Goal: Information Seeking & Learning: Compare options

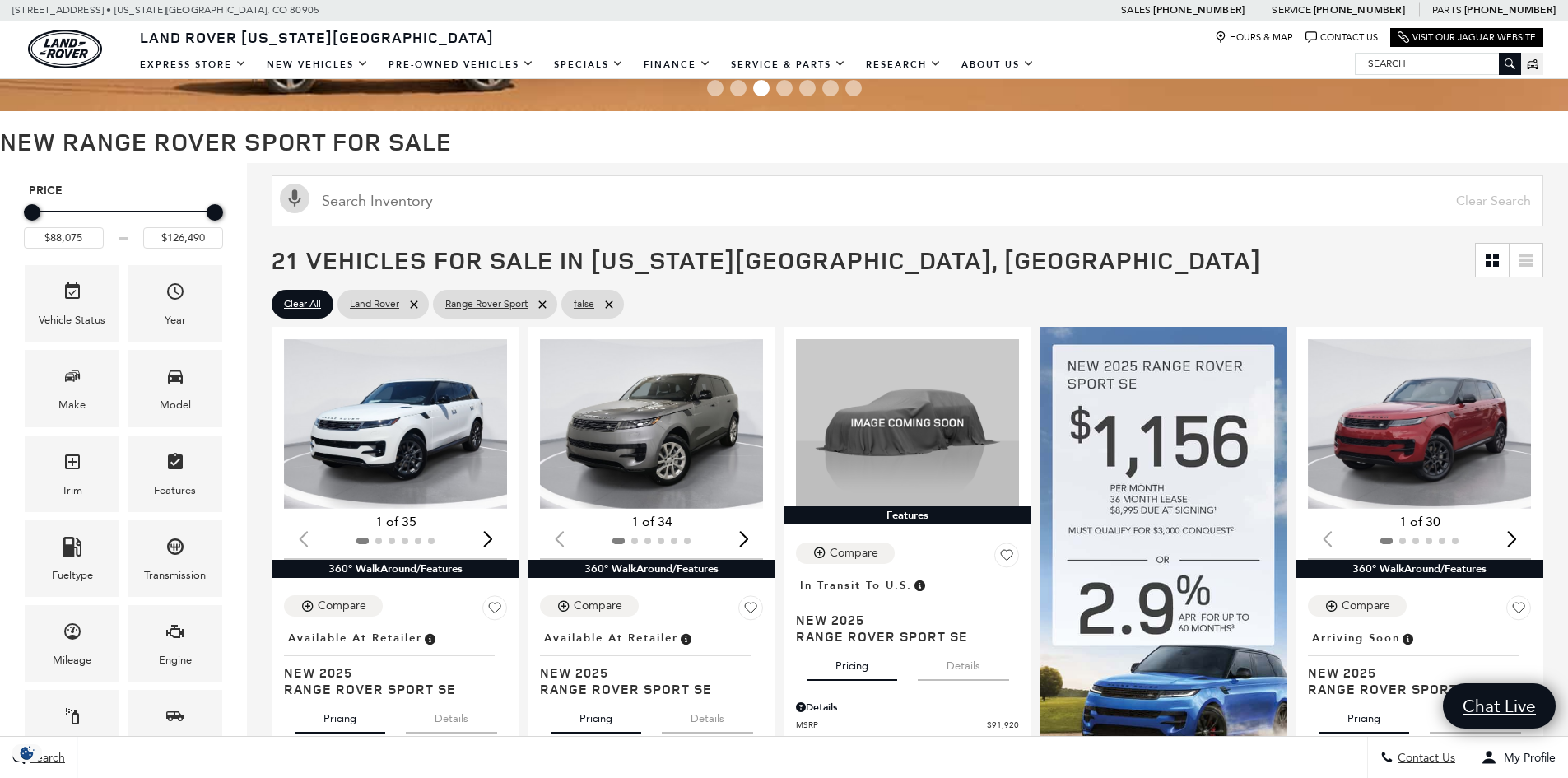
scroll to position [164, 0]
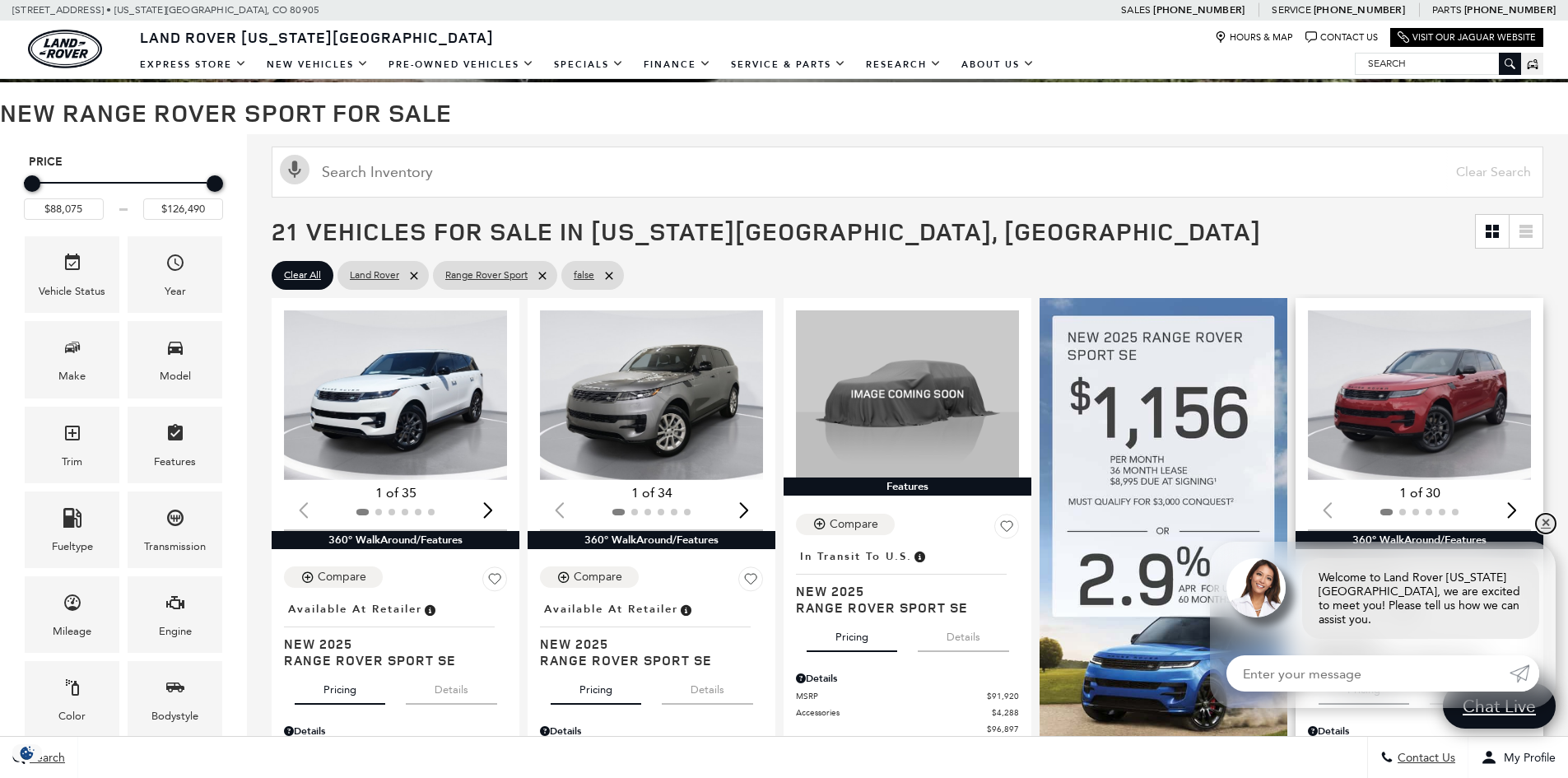
click at [1541, 533] on link "✕" at bounding box center [1545, 523] width 20 height 20
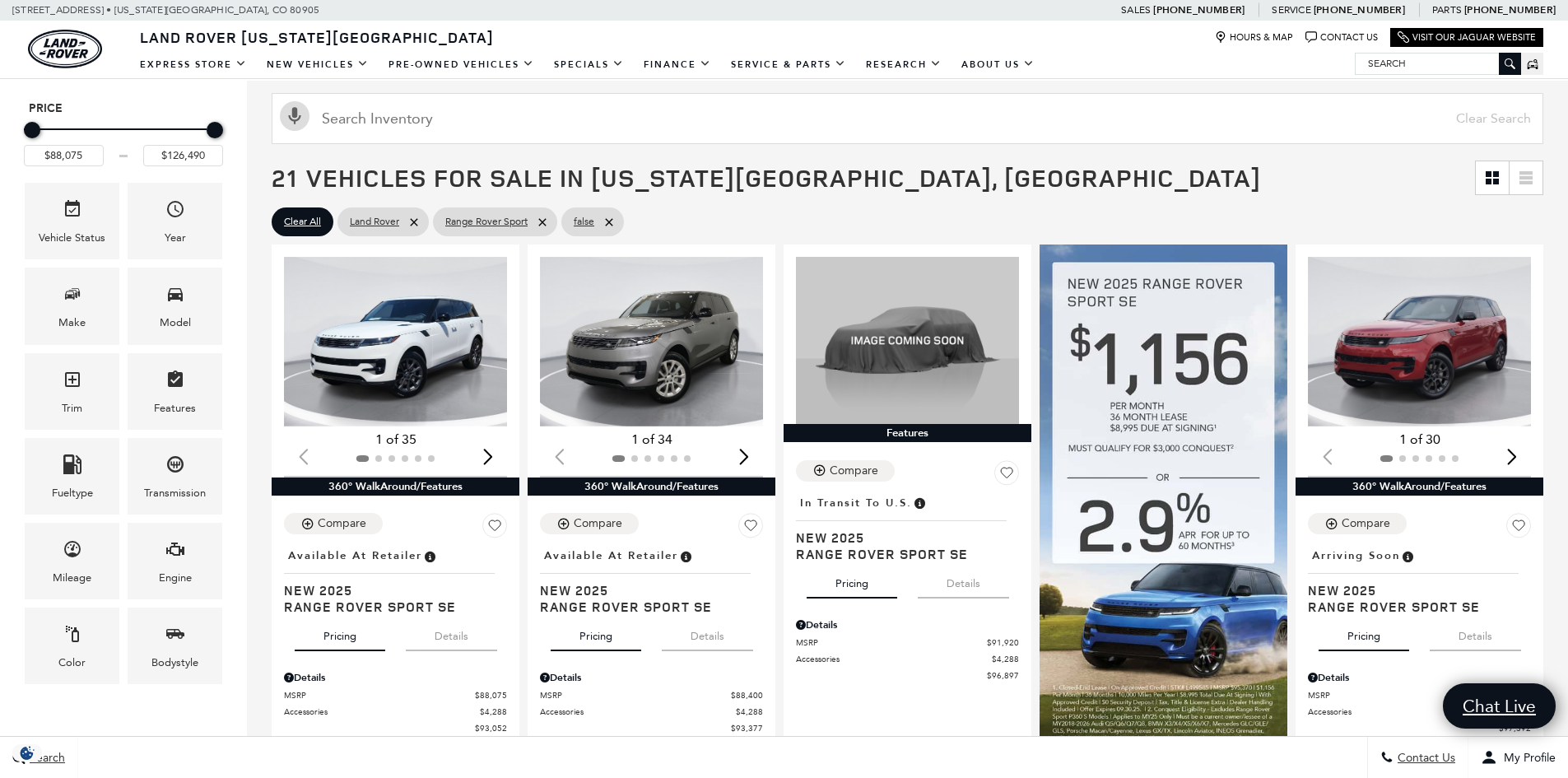
scroll to position [247, 0]
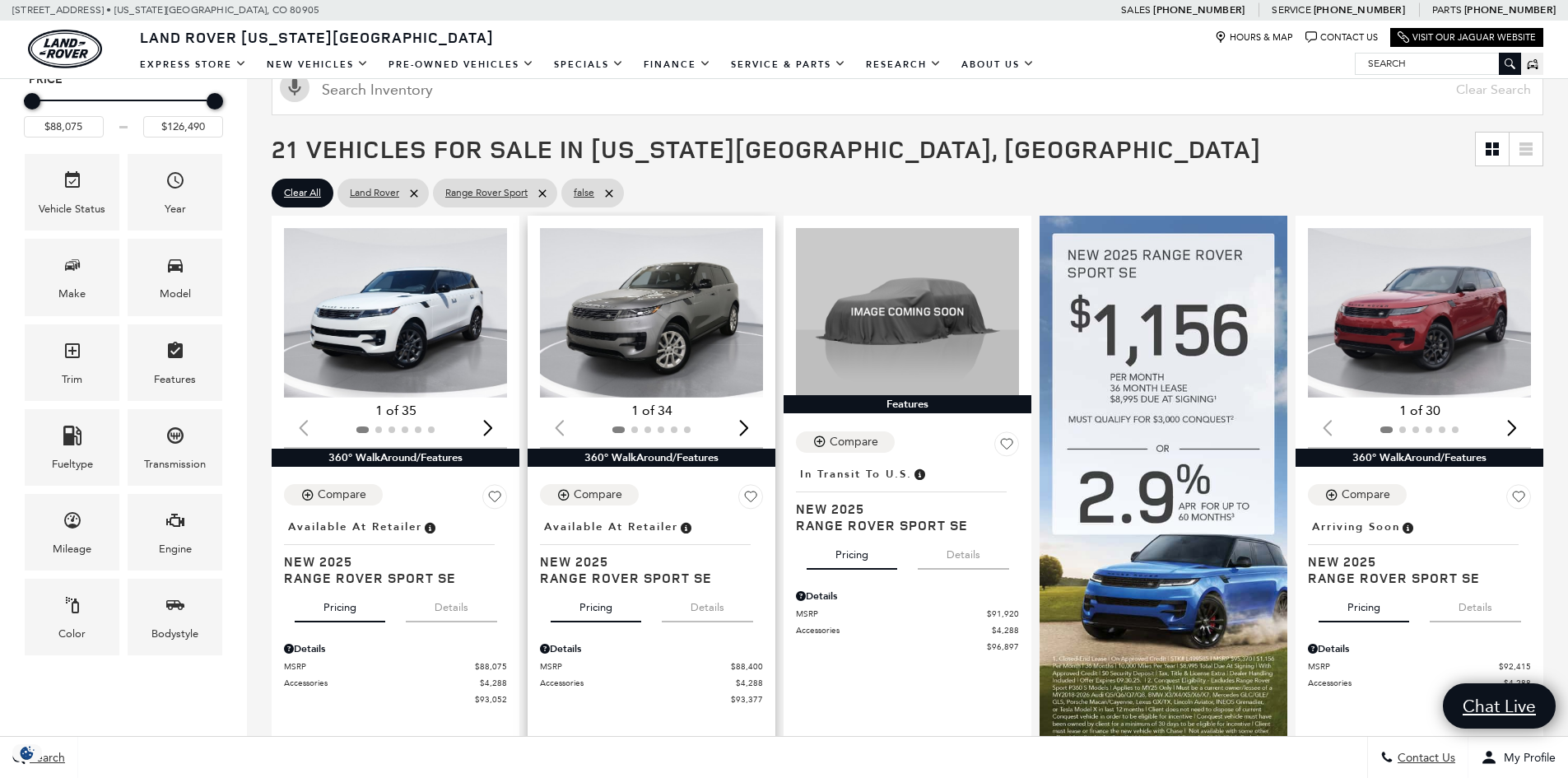
click at [751, 428] on div "Next slide" at bounding box center [744, 428] width 23 height 37
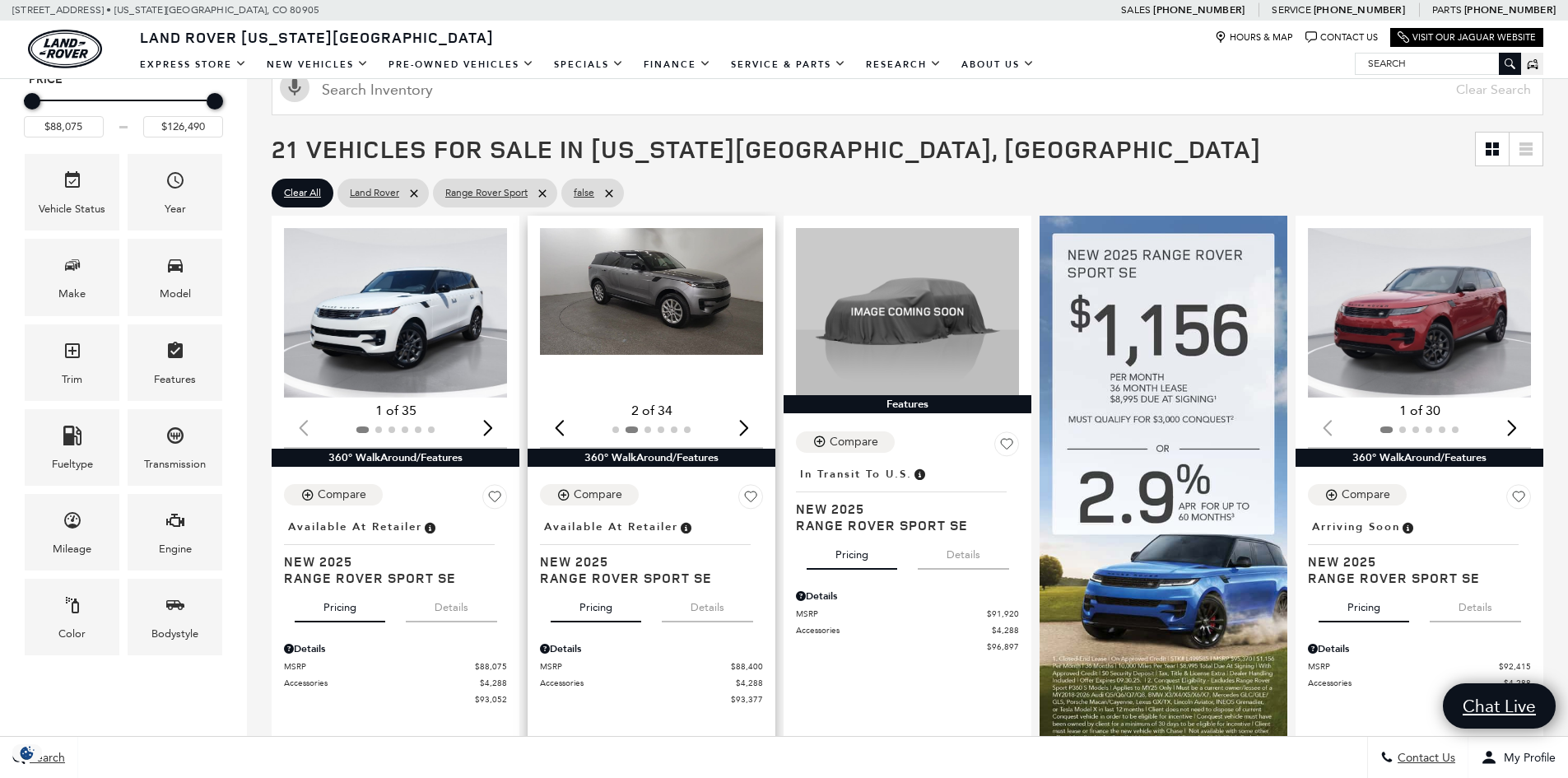
click at [751, 428] on div "Next slide" at bounding box center [744, 428] width 23 height 37
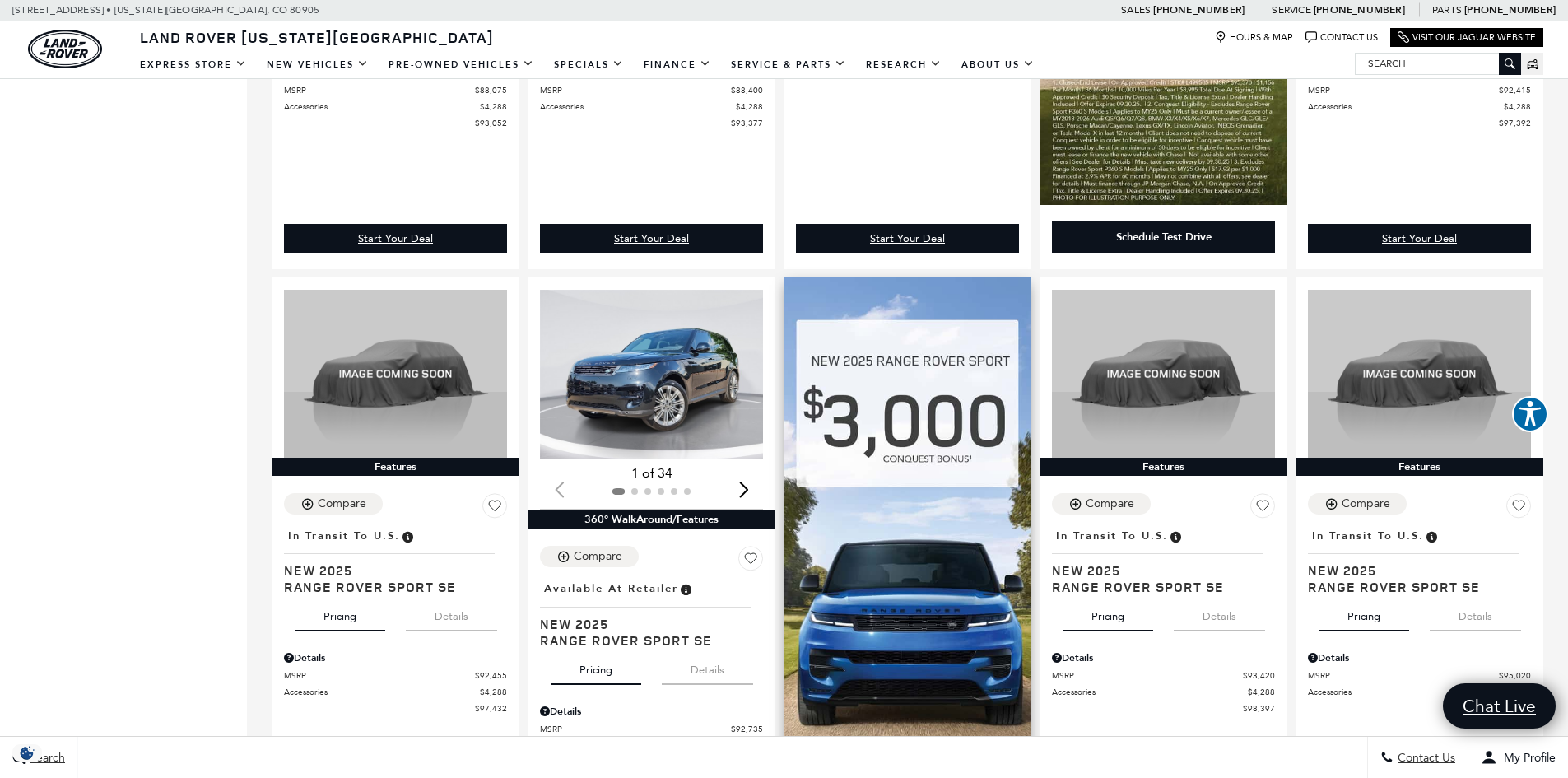
scroll to position [905, 0]
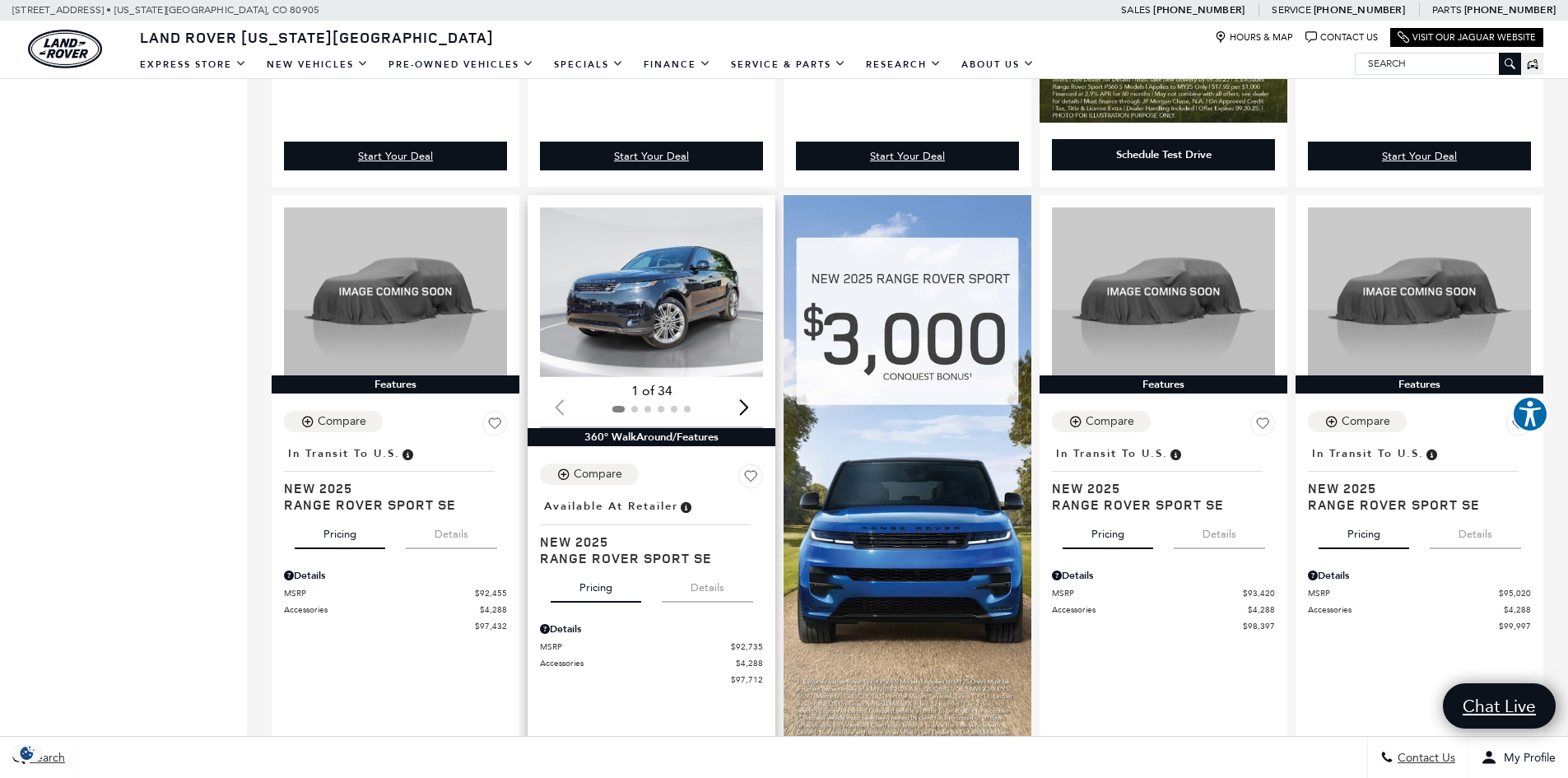
click at [752, 409] on div "Next slide" at bounding box center [744, 408] width 23 height 37
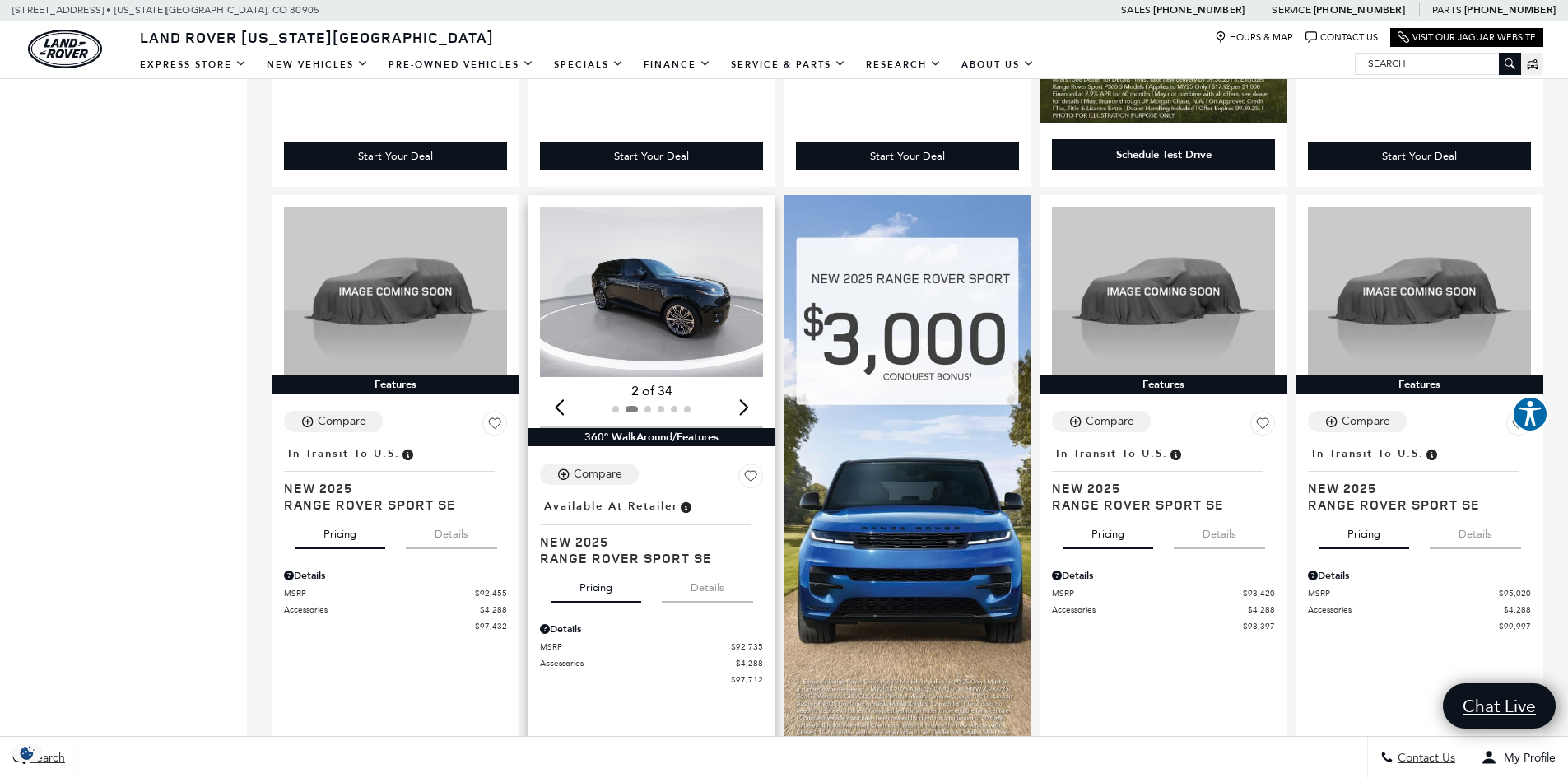
click at [752, 409] on div "Next slide" at bounding box center [744, 408] width 23 height 37
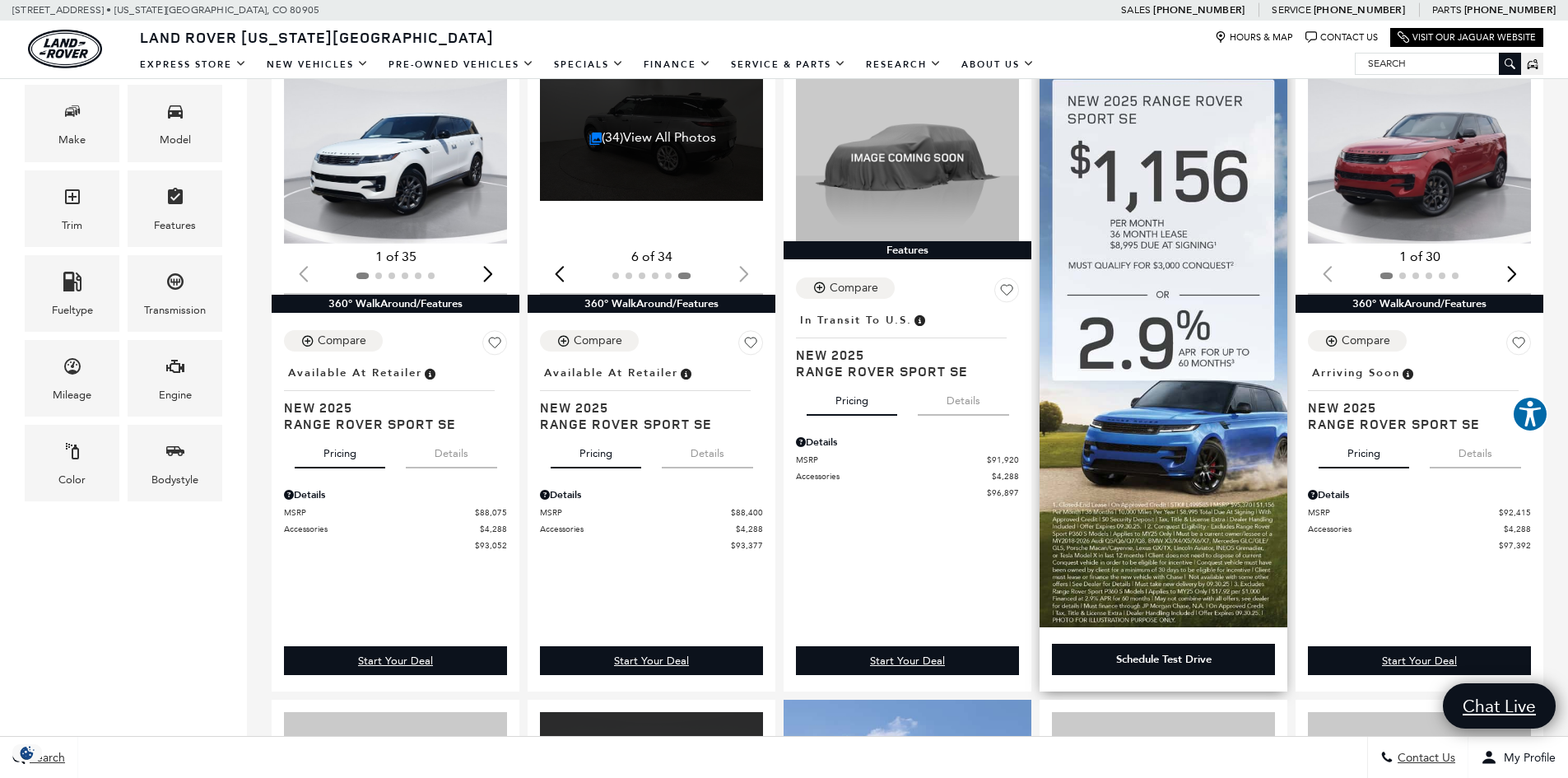
scroll to position [411, 0]
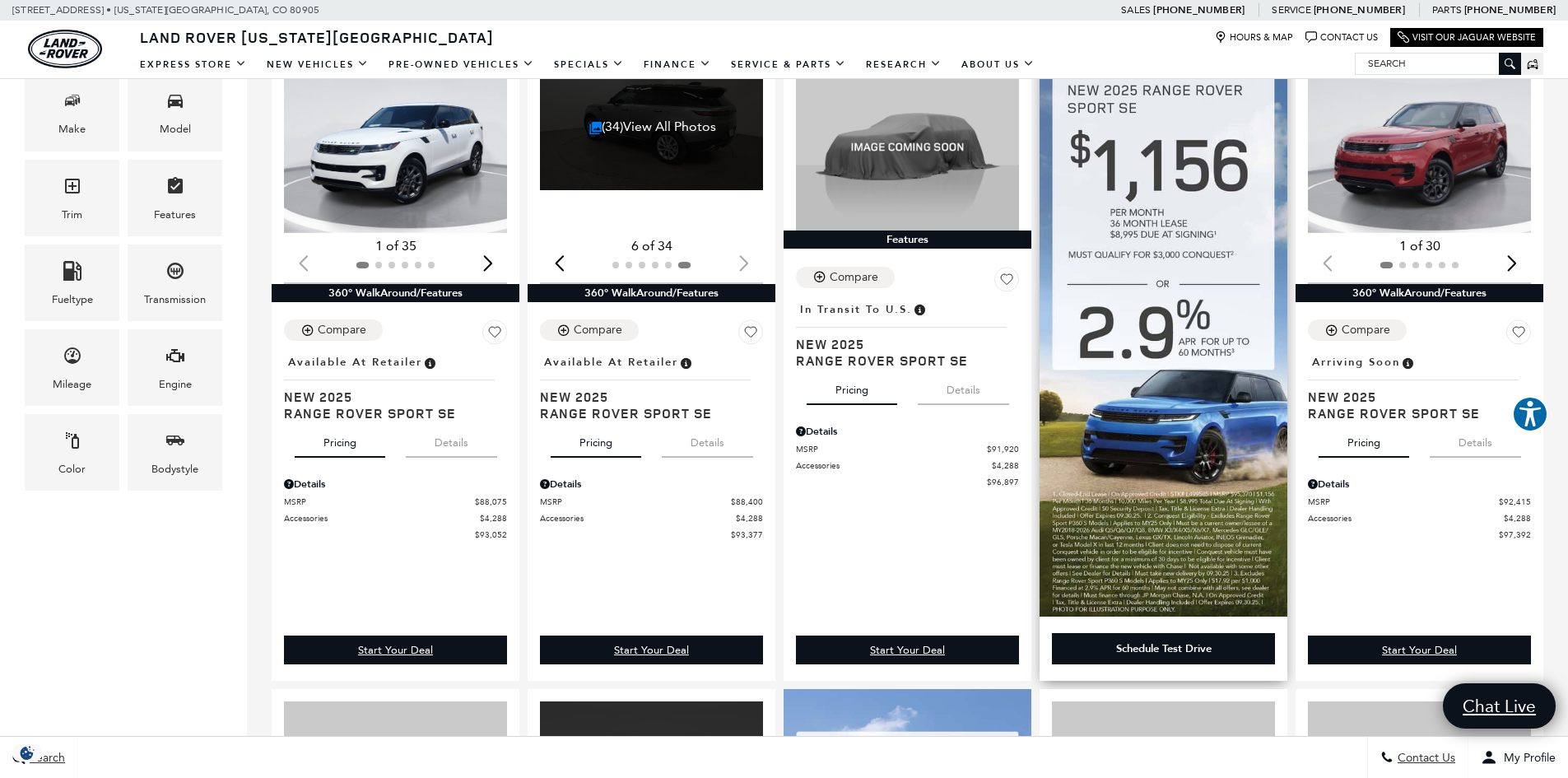
click at [1161, 257] on img at bounding box center [1164, 334] width 248 height 565
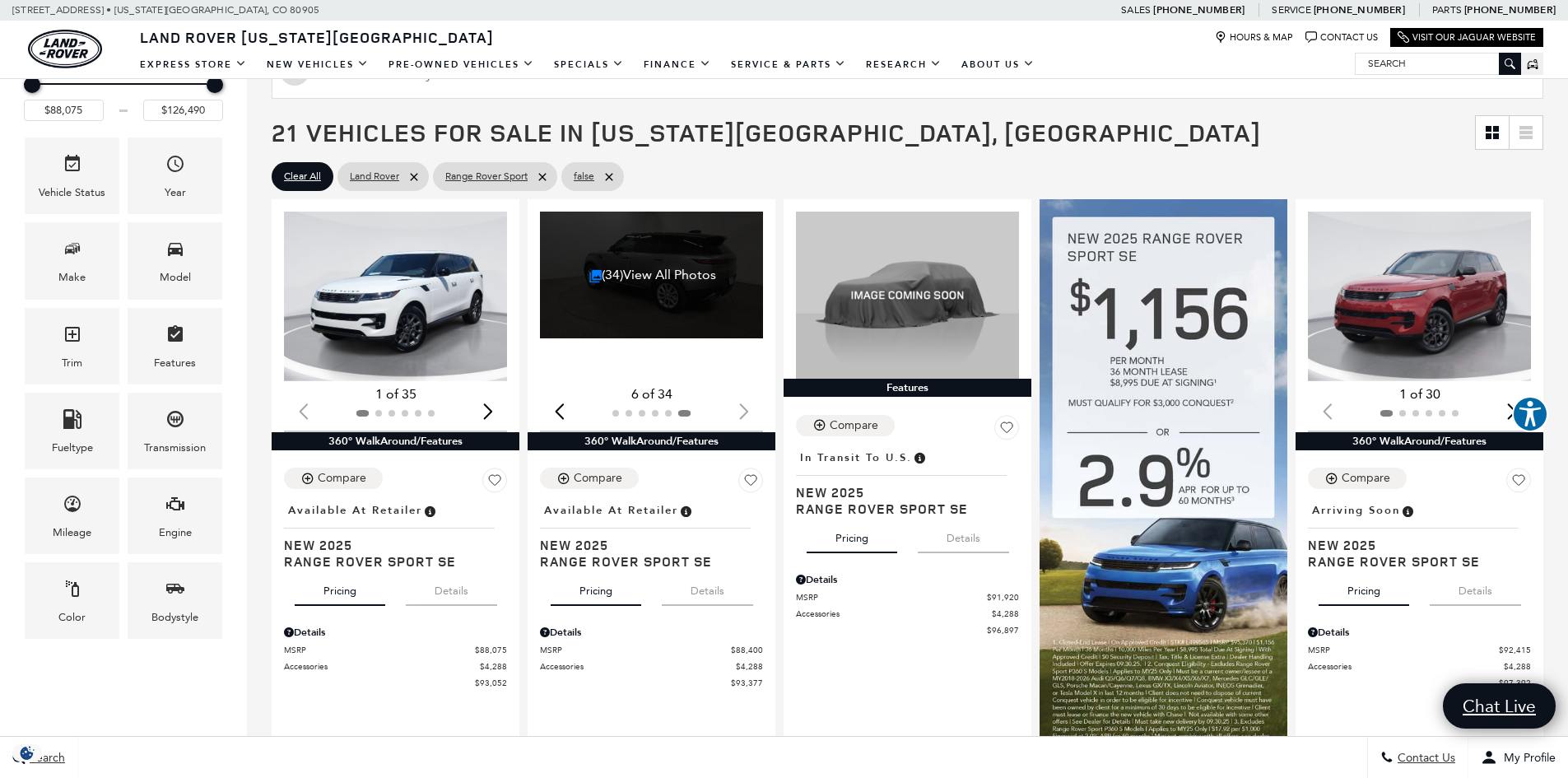
scroll to position [0, 0]
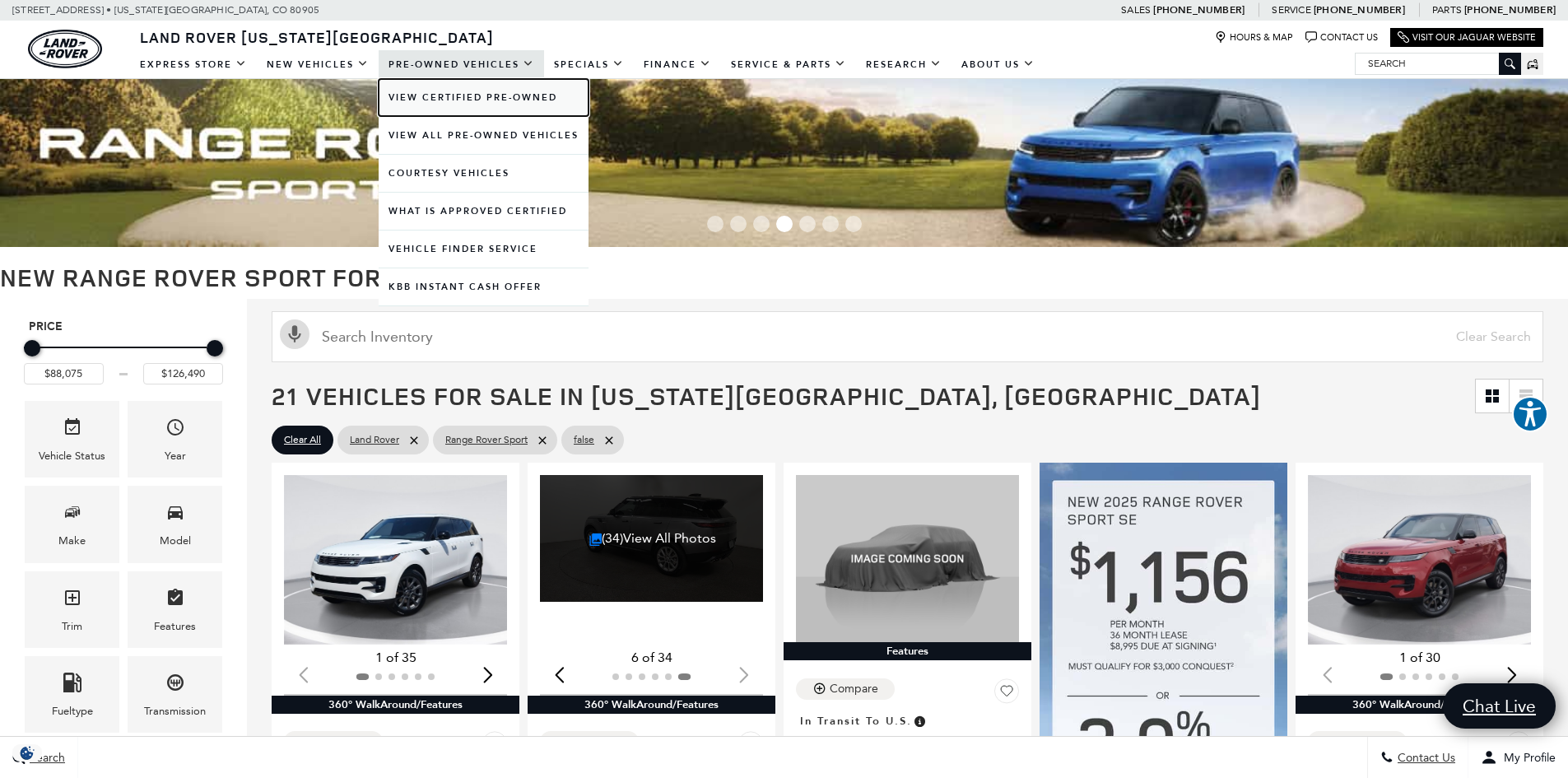
click at [515, 101] on link "View Certified Pre-Owned" at bounding box center [483, 97] width 210 height 37
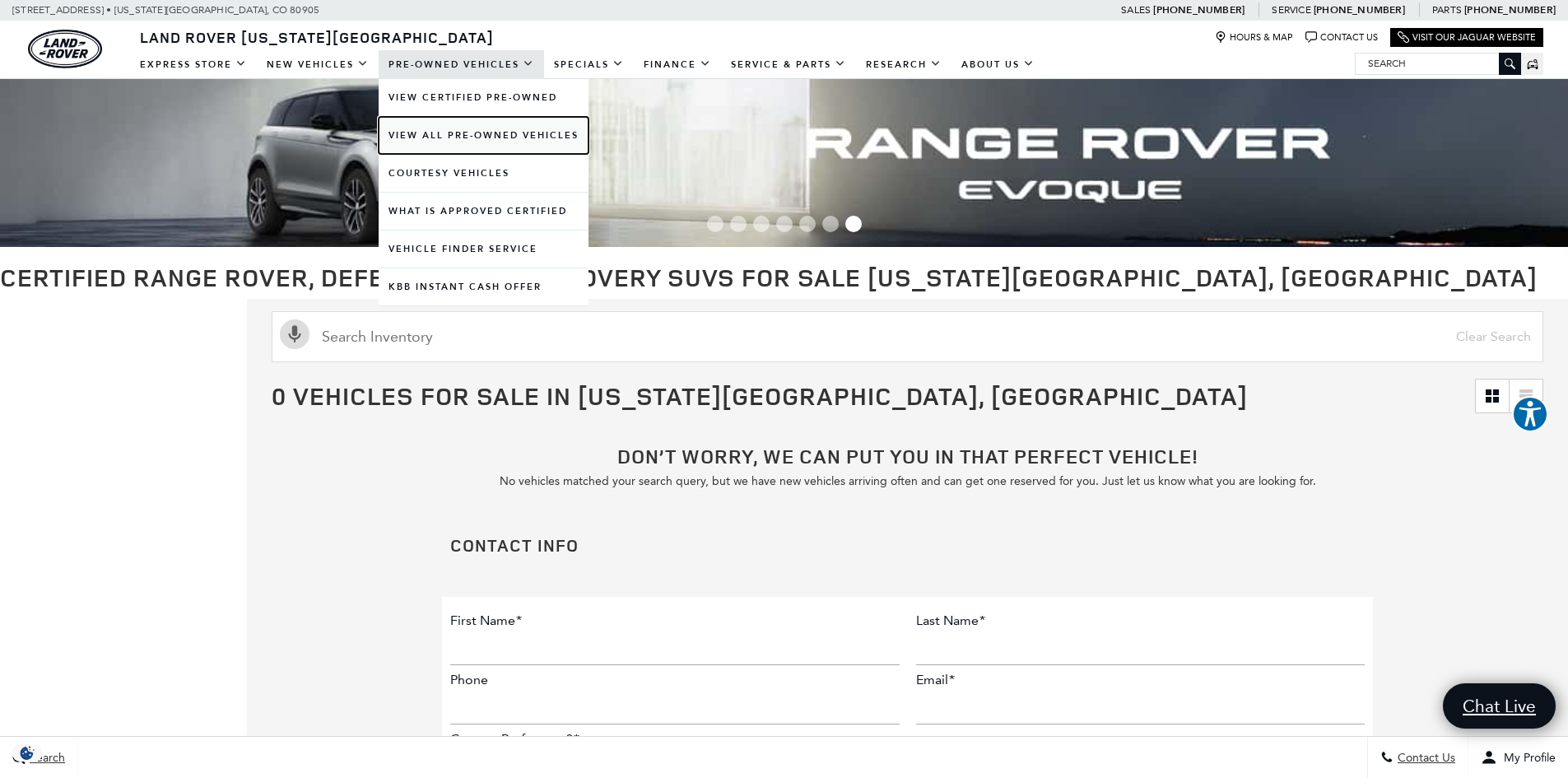
click at [488, 129] on link "View All Pre-Owned Vehicles" at bounding box center [483, 135] width 210 height 37
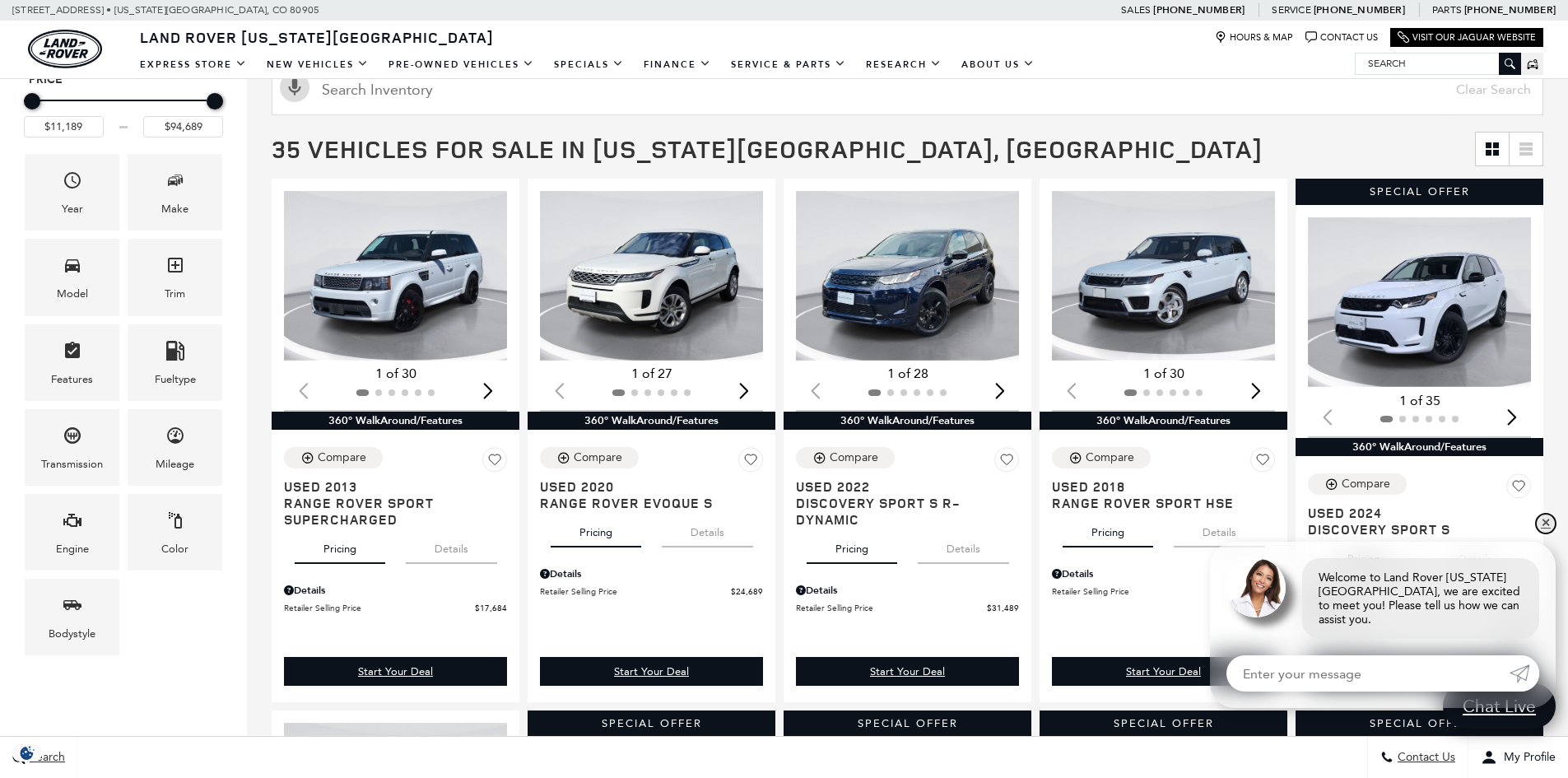
click at [1542, 533] on link "✕" at bounding box center [1545, 523] width 20 height 20
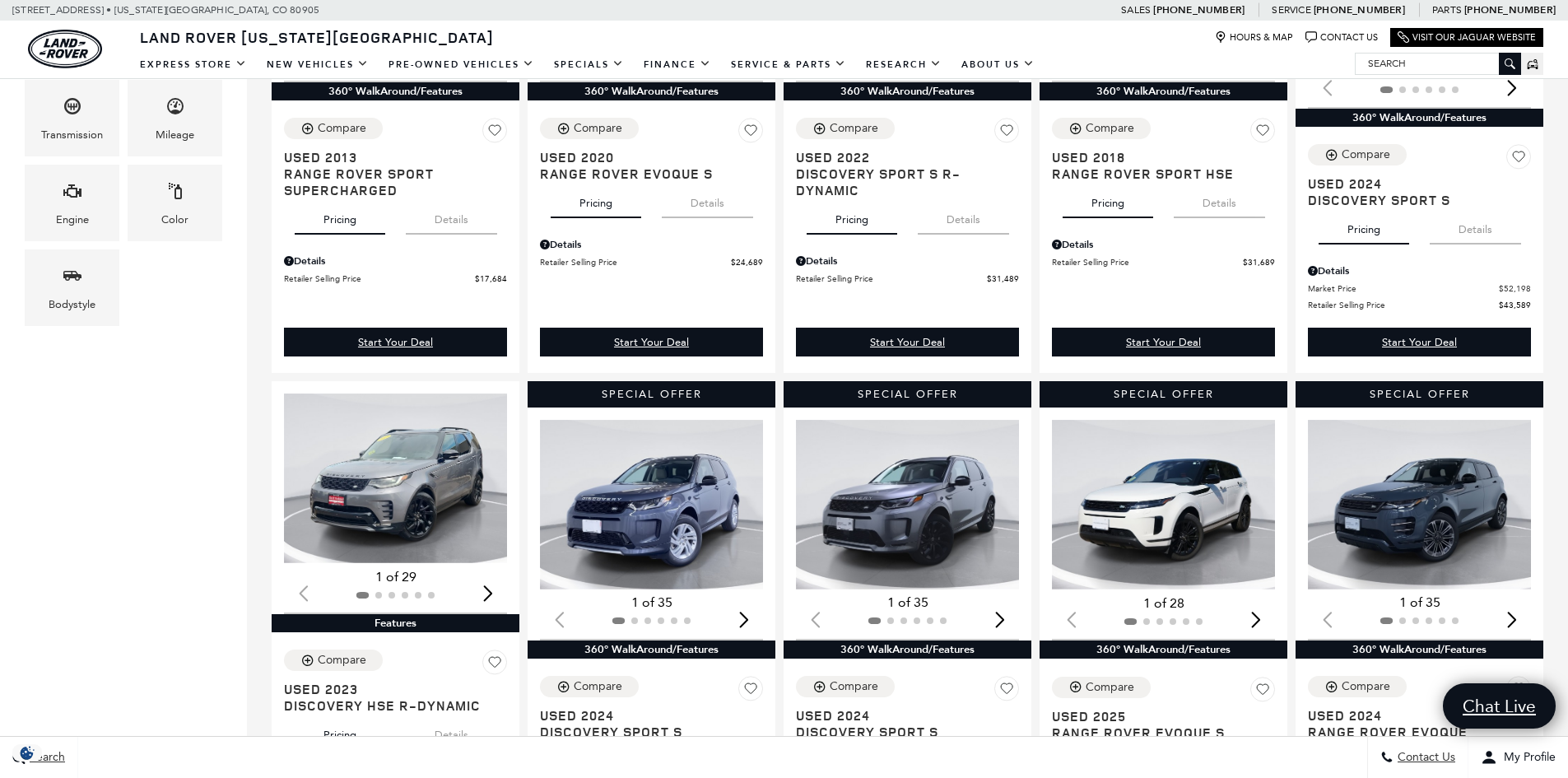
scroll to position [658, 0]
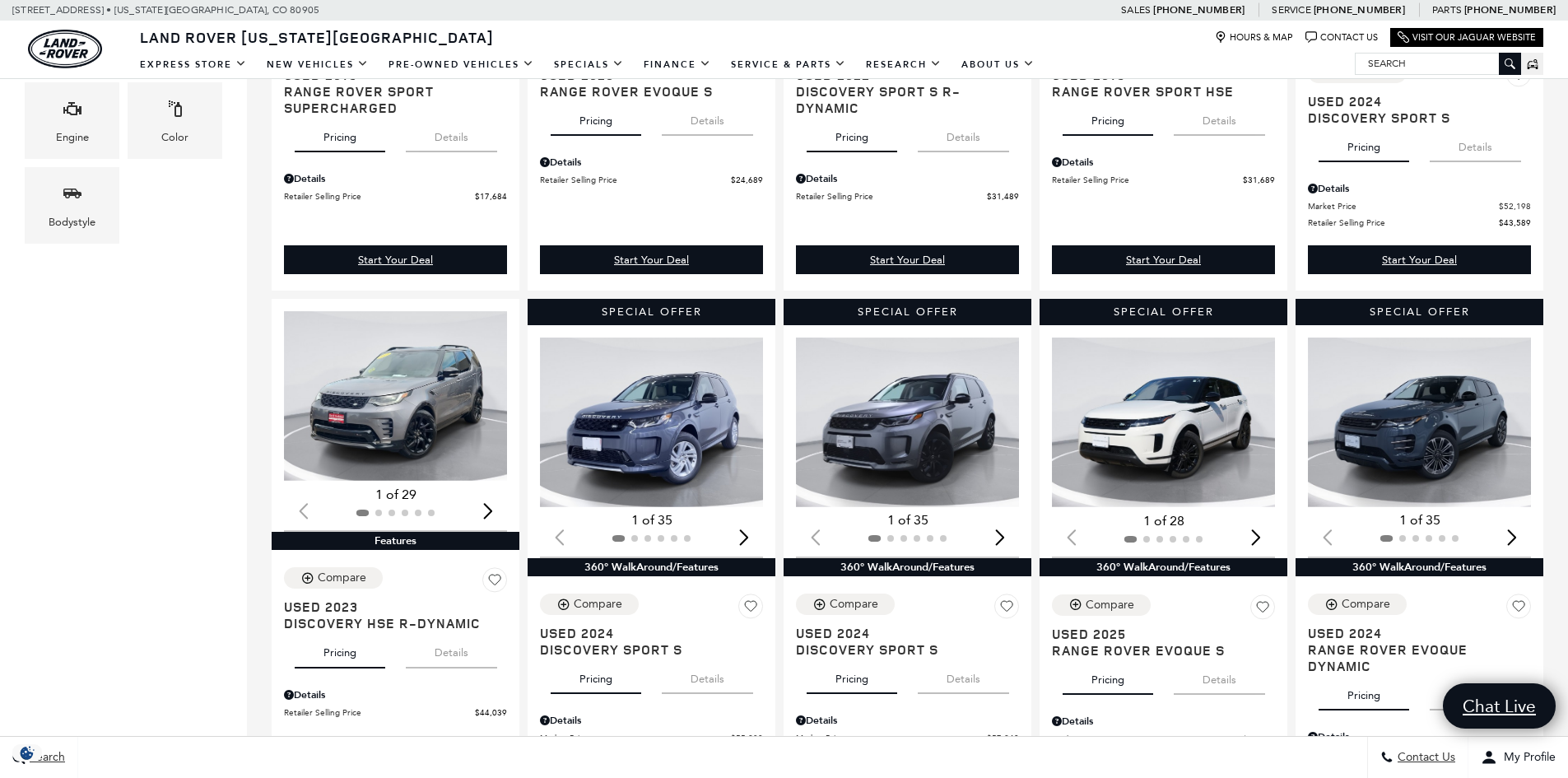
drag, startPoint x: 102, startPoint y: 583, endPoint x: 75, endPoint y: 624, distance: 49.1
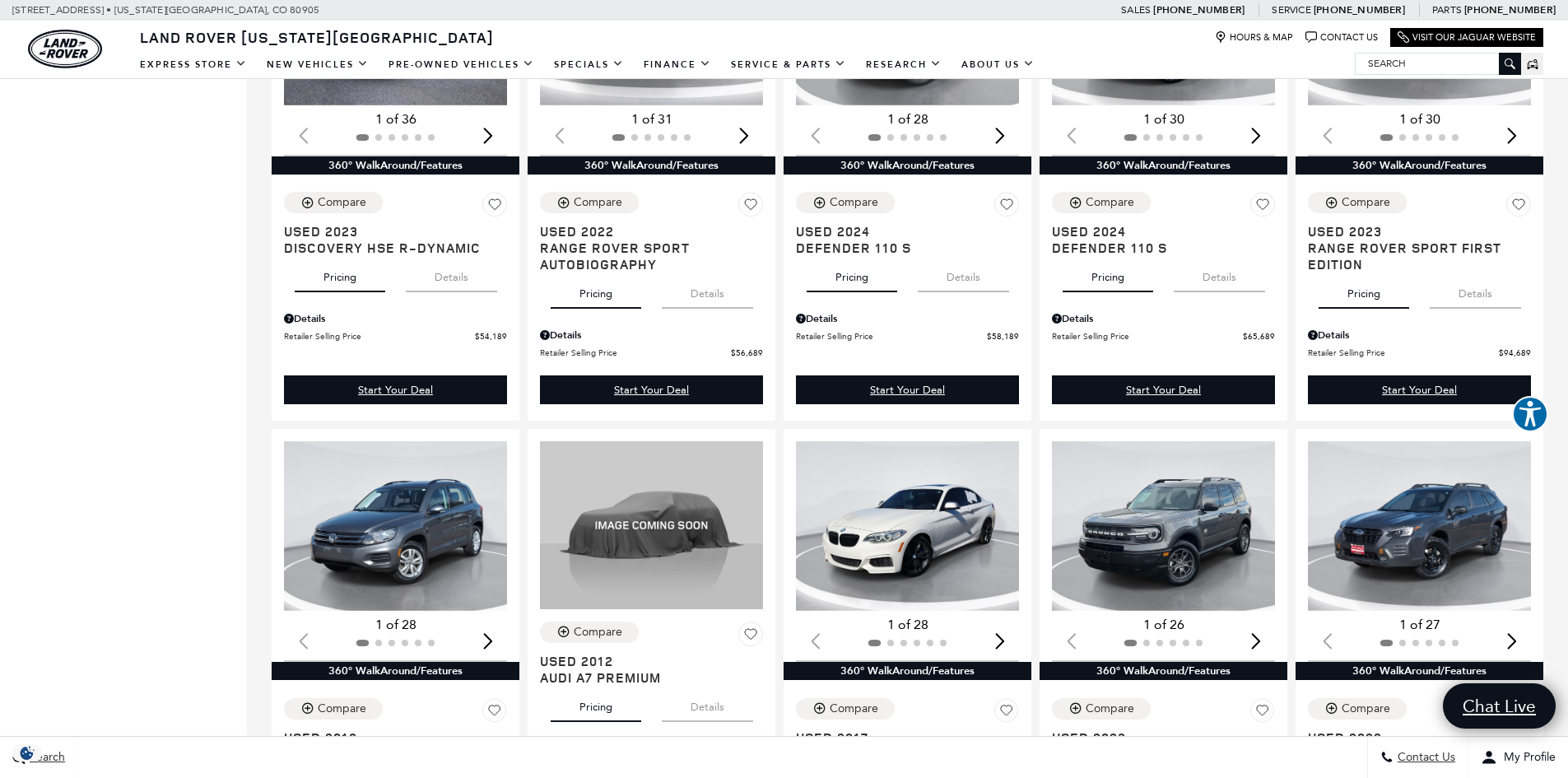
scroll to position [1646, 0]
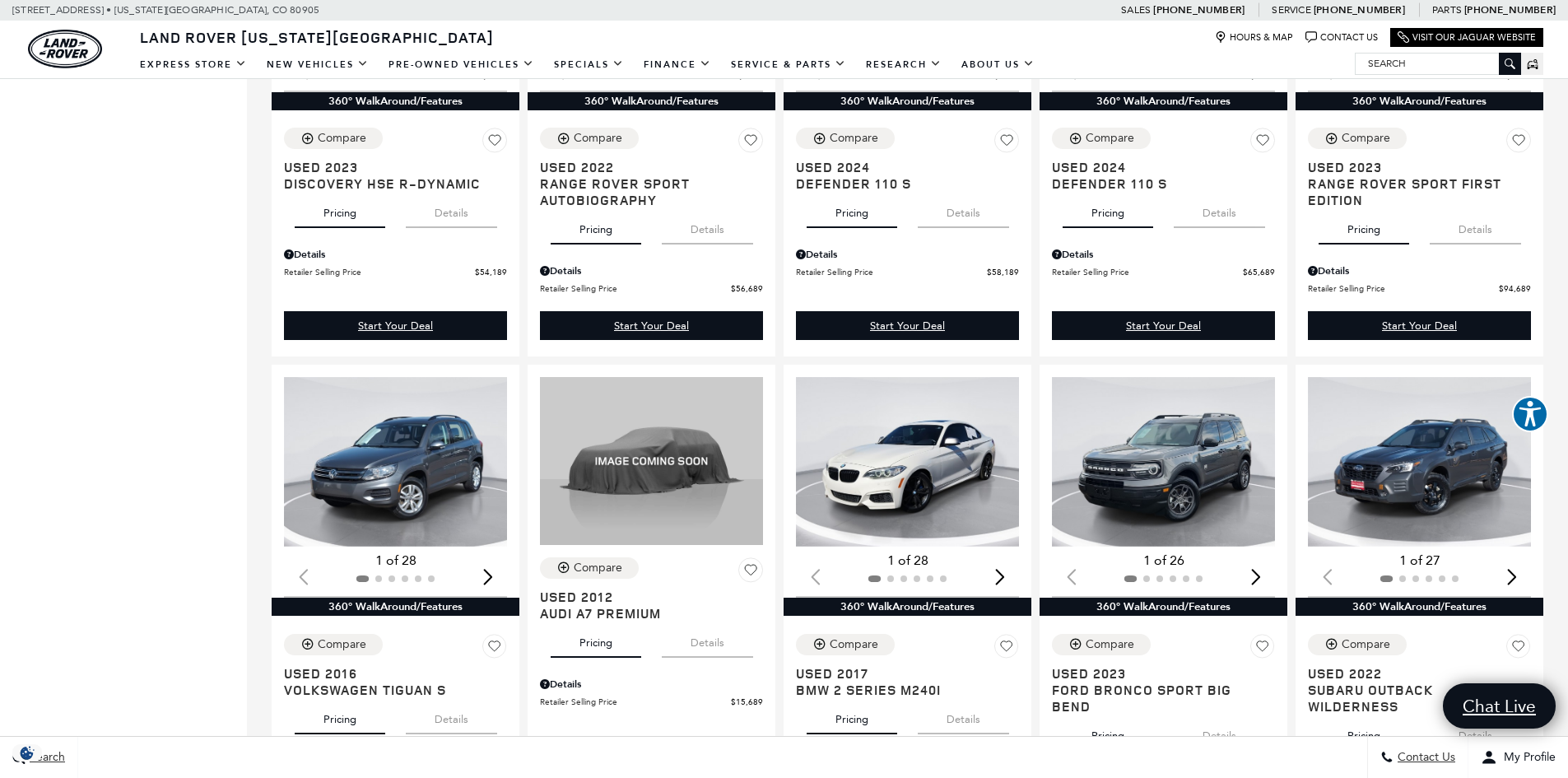
drag, startPoint x: 75, startPoint y: 624, endPoint x: 45, endPoint y: 611, distance: 32.7
click at [45, 611] on div "Price $11,189 $94,689 Year Make Model Trim Features Fueltype Transmission Milea…" at bounding box center [123, 170] width 247 height 3036
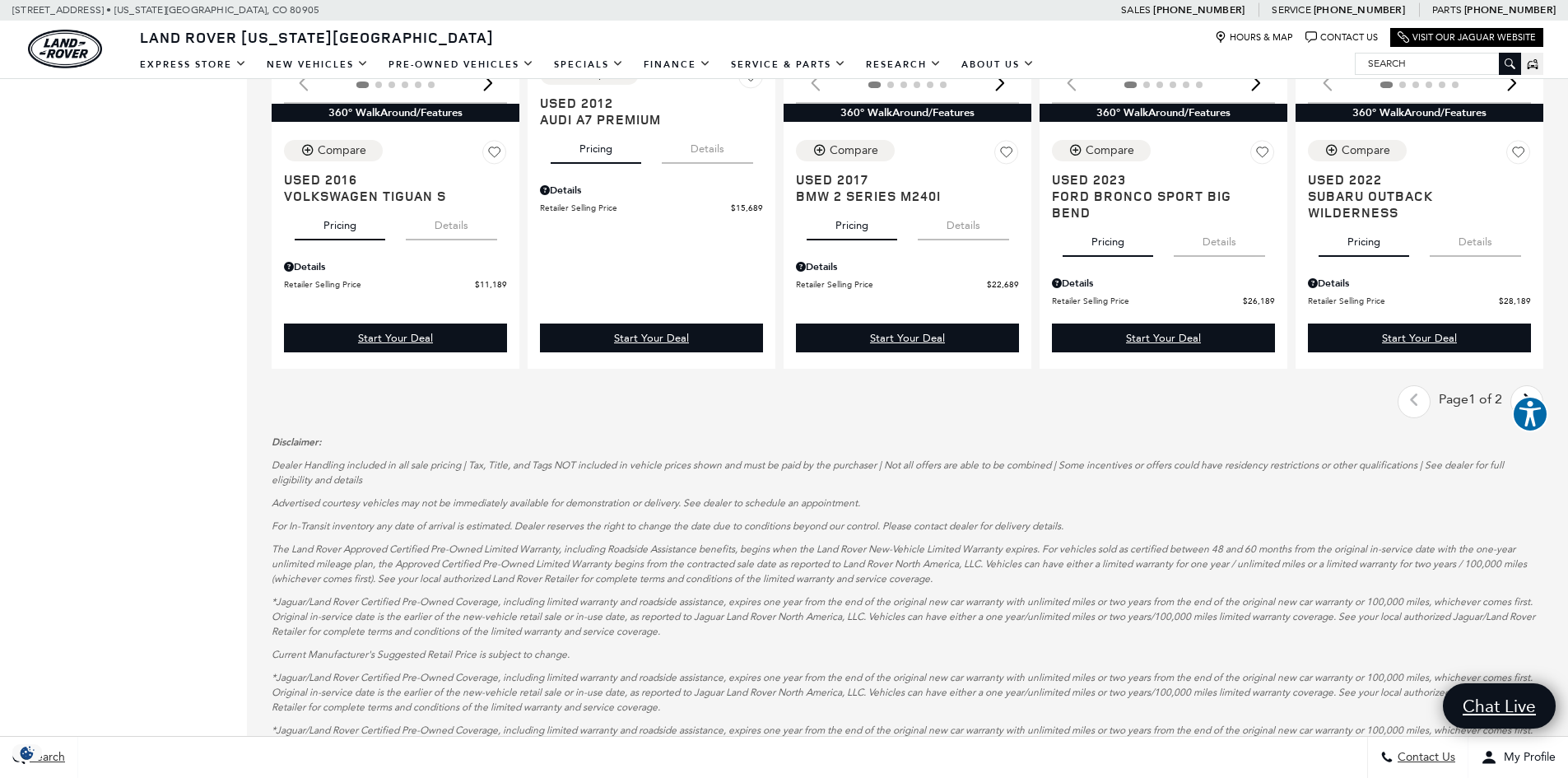
scroll to position [2222, 0]
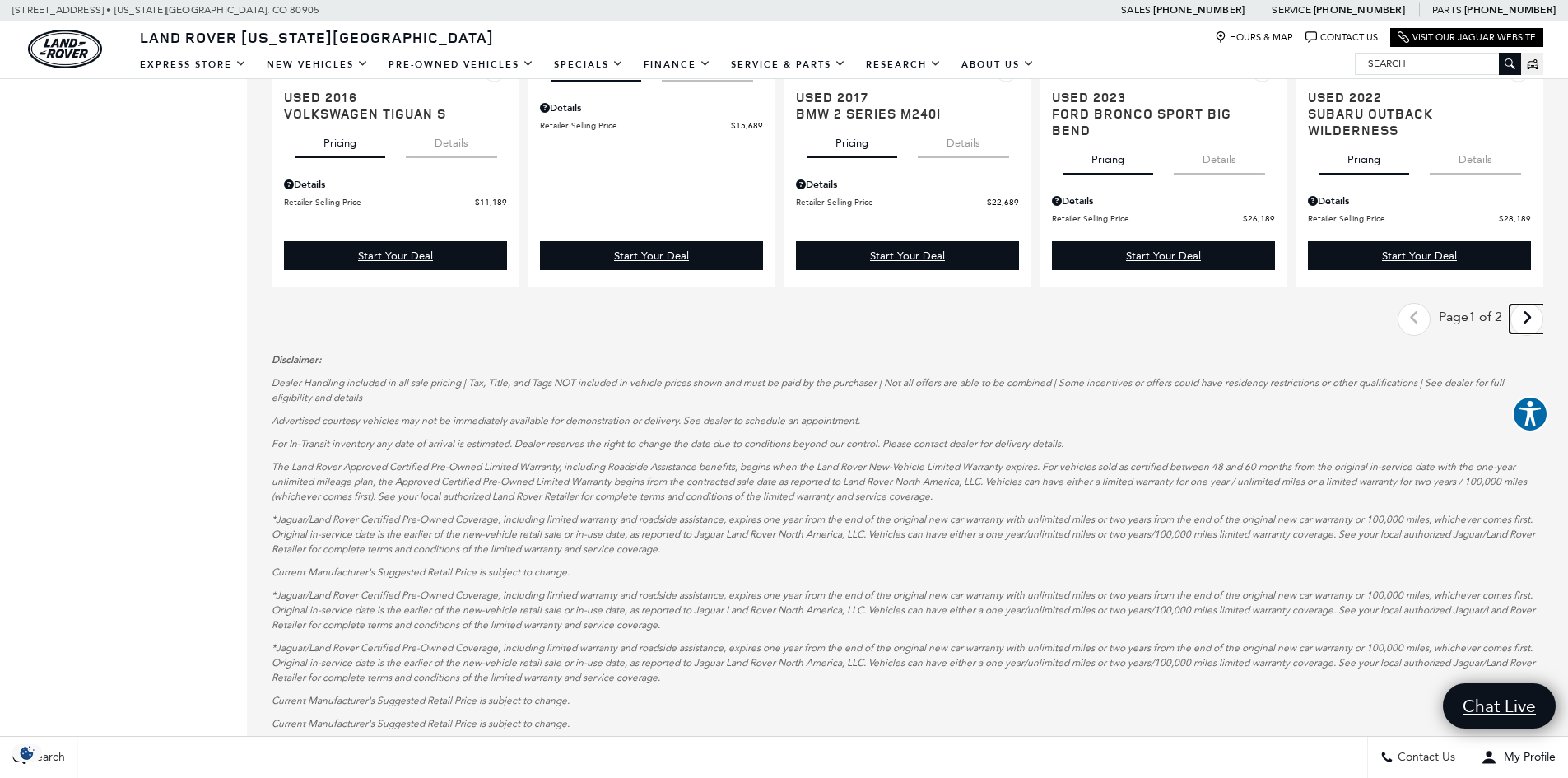
click at [1533, 315] on icon "next page" at bounding box center [1527, 317] width 10 height 26
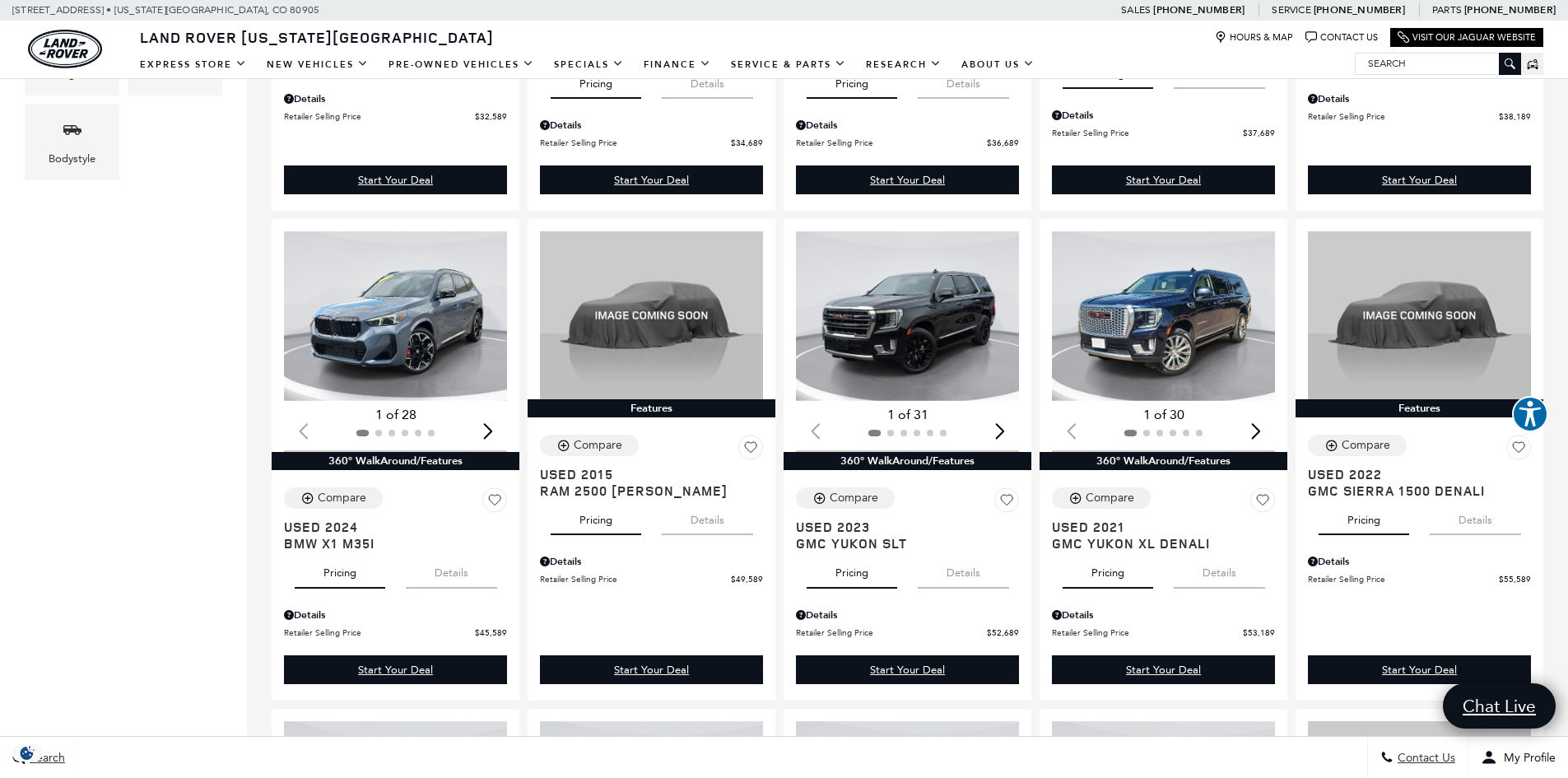
scroll to position [741, 0]
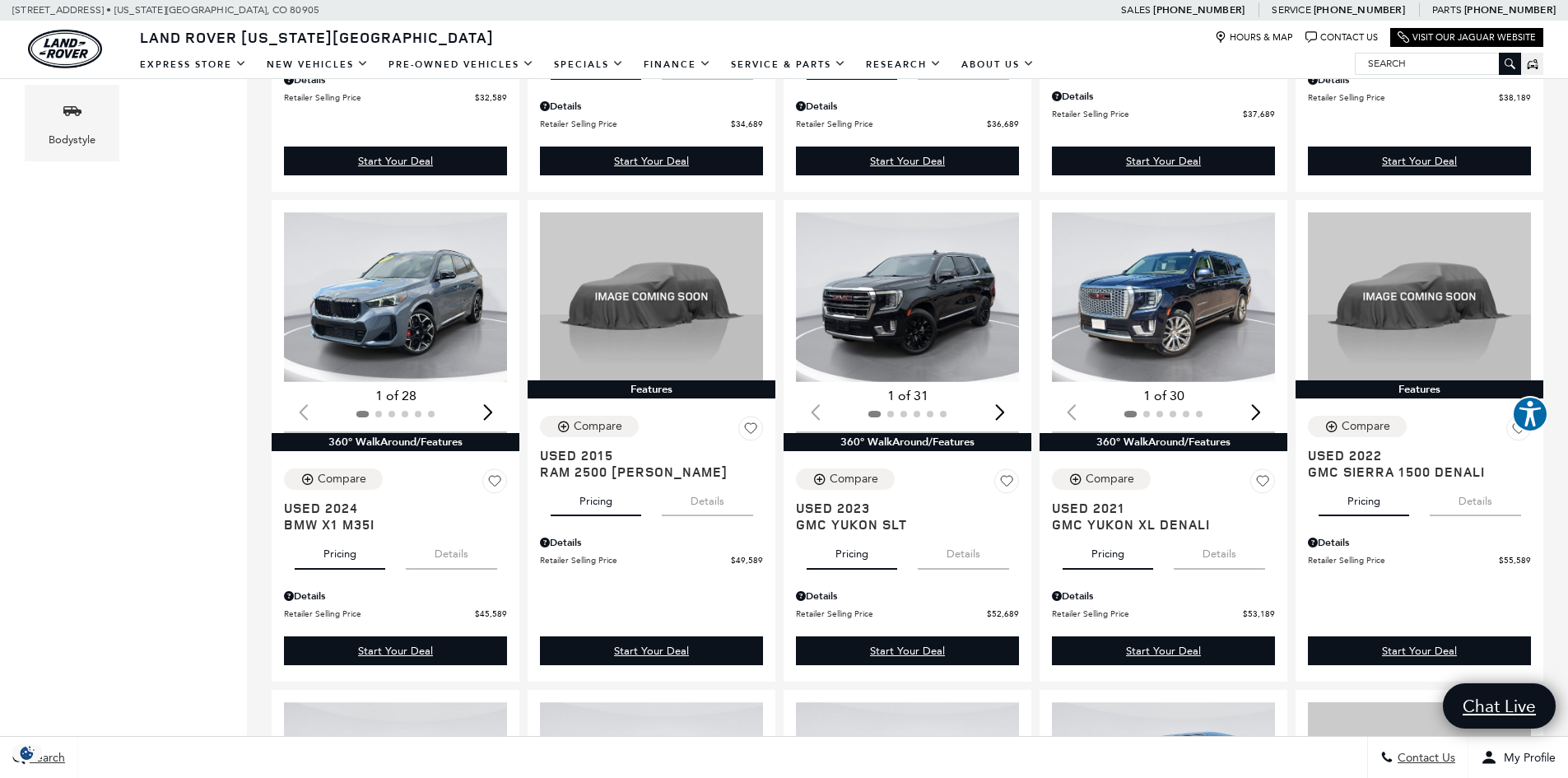
drag, startPoint x: 53, startPoint y: 422, endPoint x: 48, endPoint y: 526, distance: 104.1
click at [47, 529] on div "Price $11,189 $94,689 Year Make Model Trim Features Fueltype Transmission Milea…" at bounding box center [123, 778] width 247 height 2439
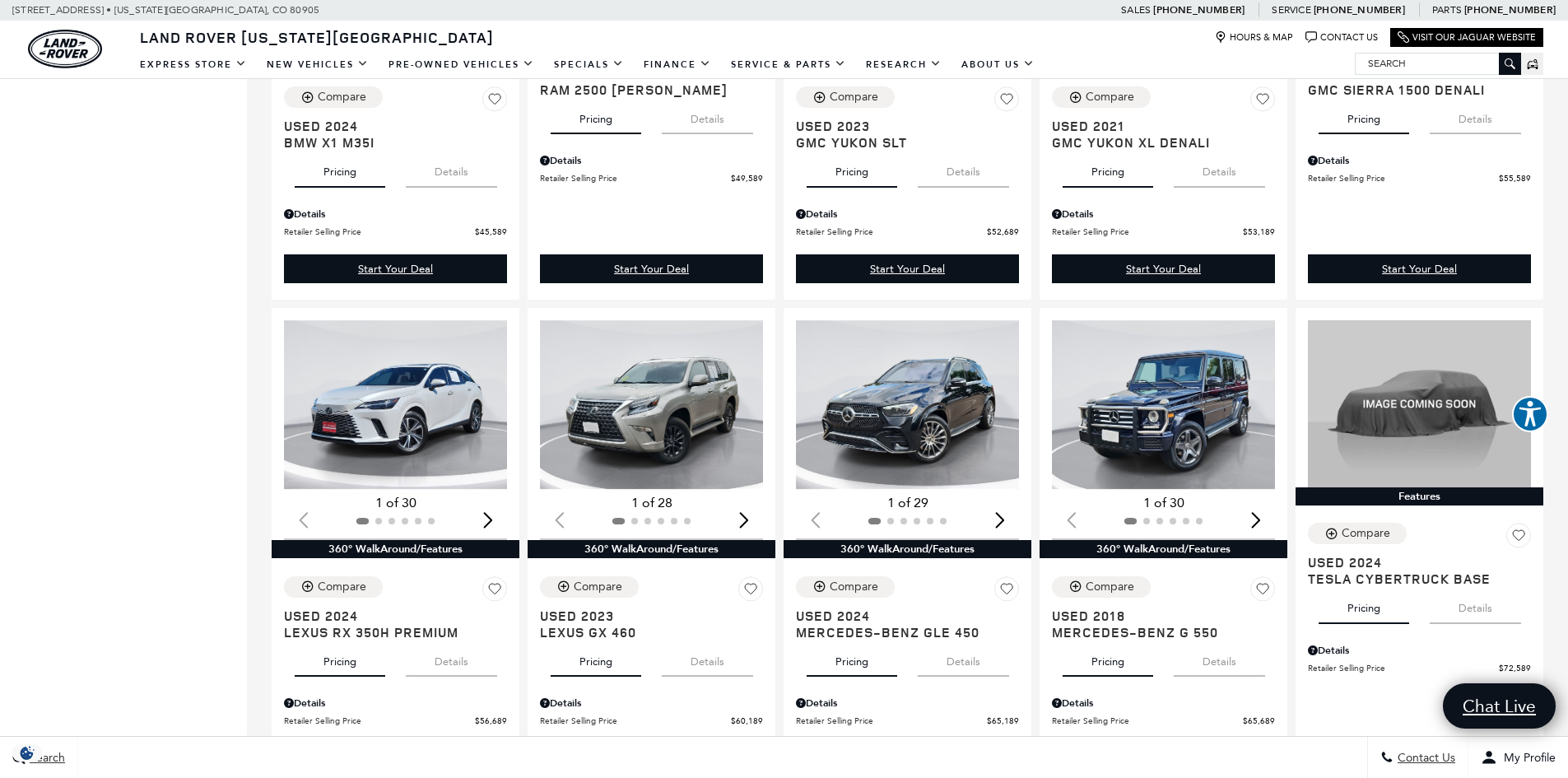
scroll to position [1152, 0]
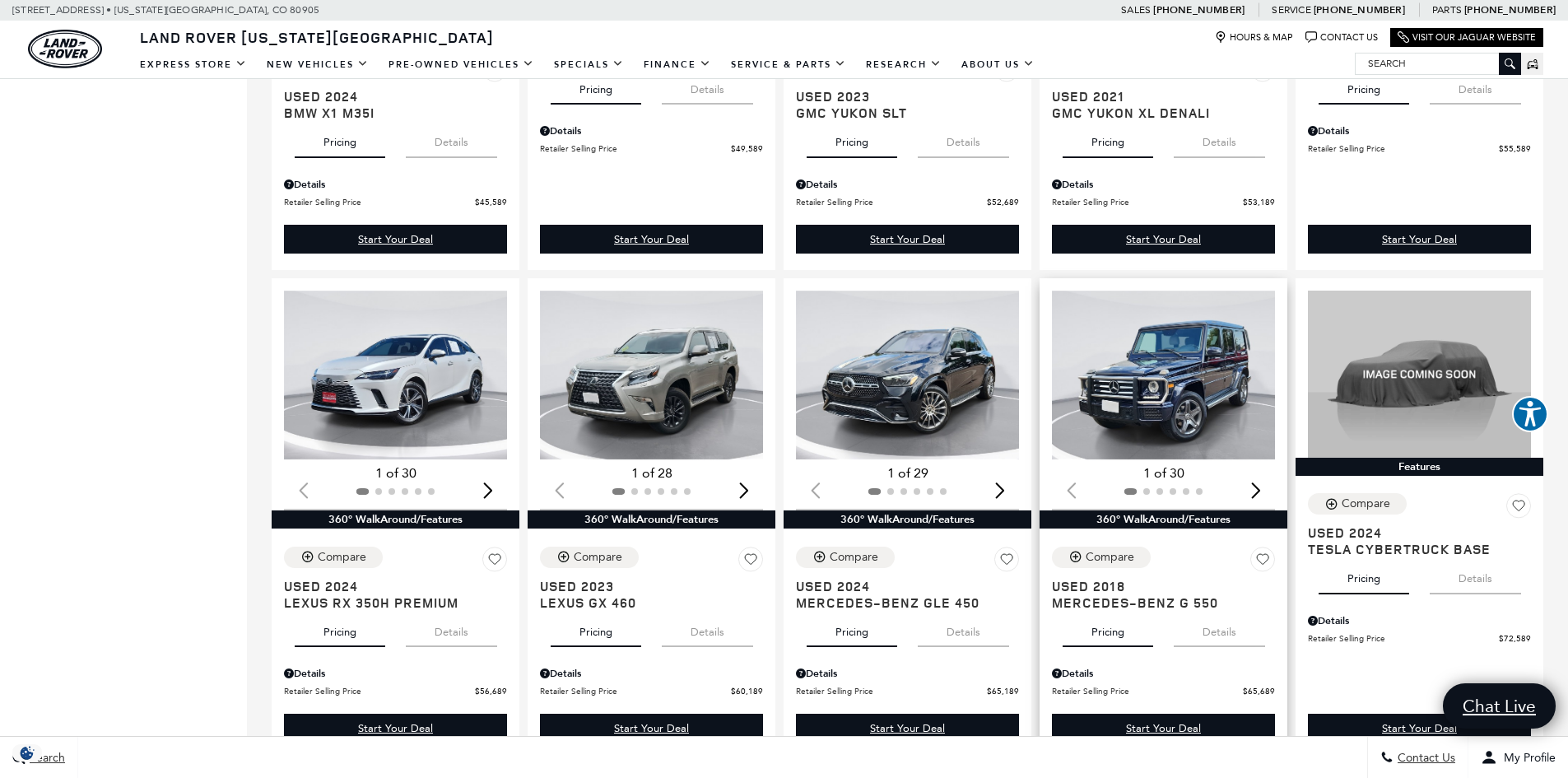
click at [1267, 495] on div "Next slide" at bounding box center [1256, 489] width 23 height 37
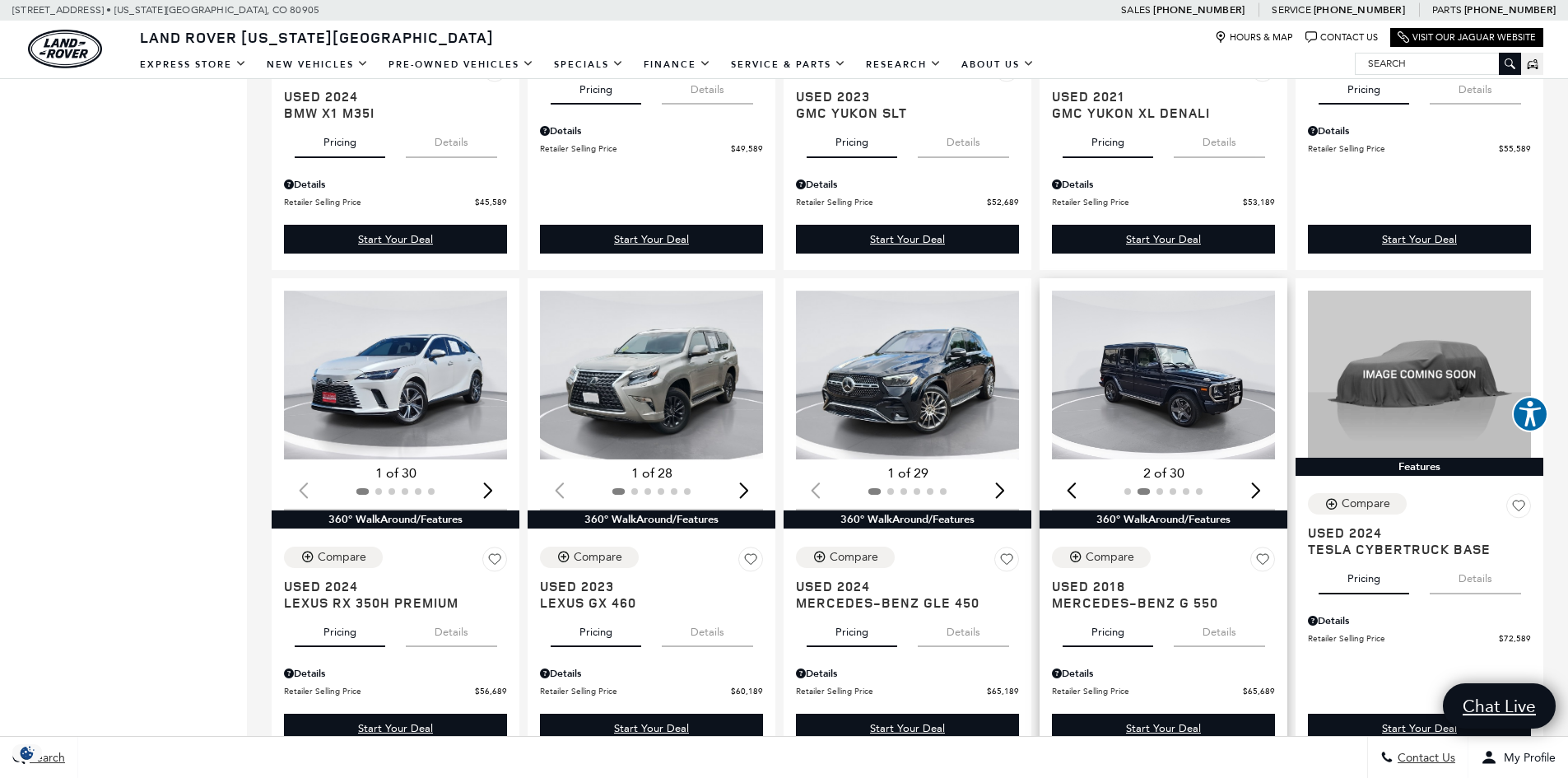
click at [1267, 495] on div "Next slide" at bounding box center [1256, 489] width 23 height 37
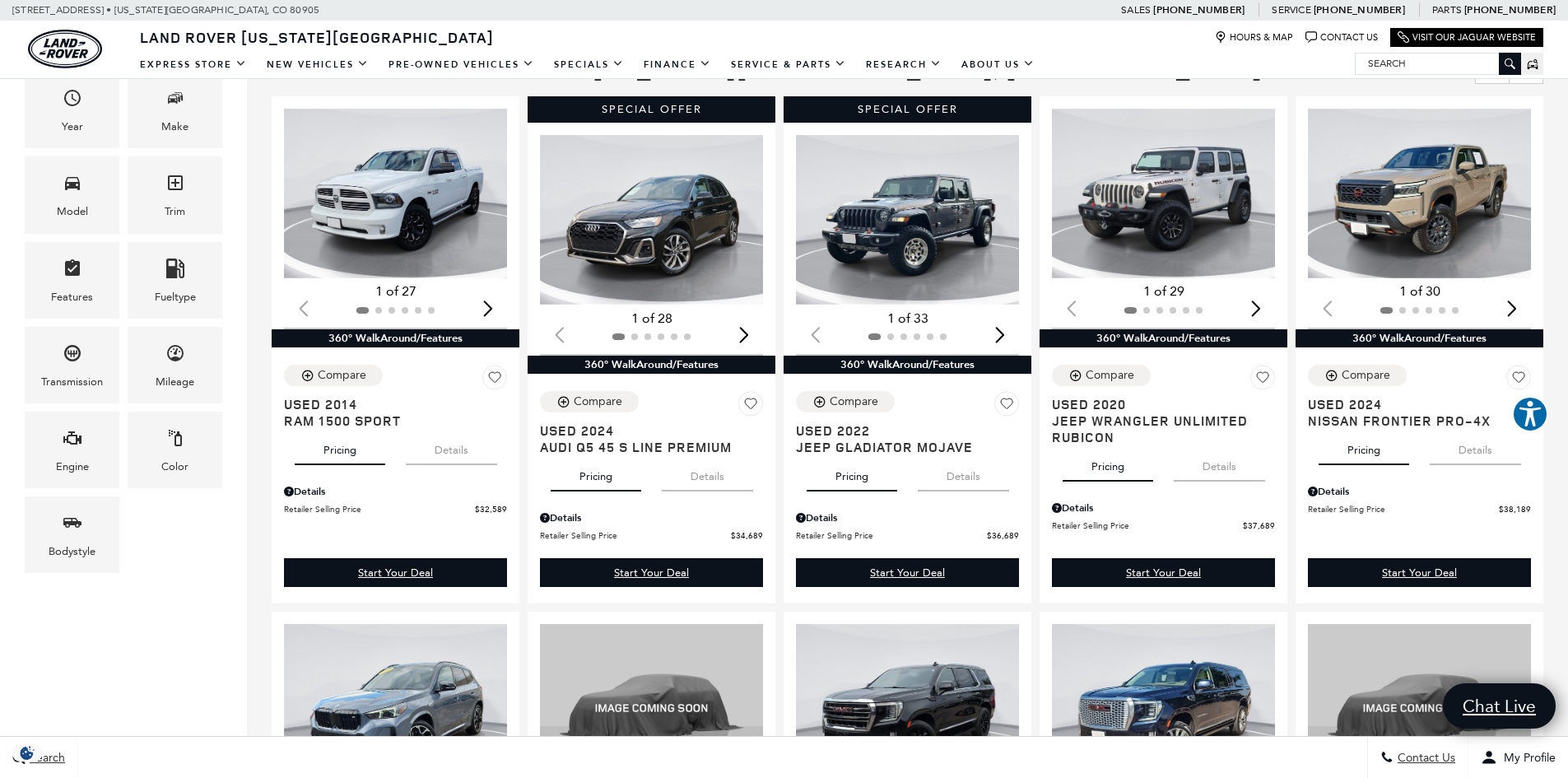
scroll to position [0, 0]
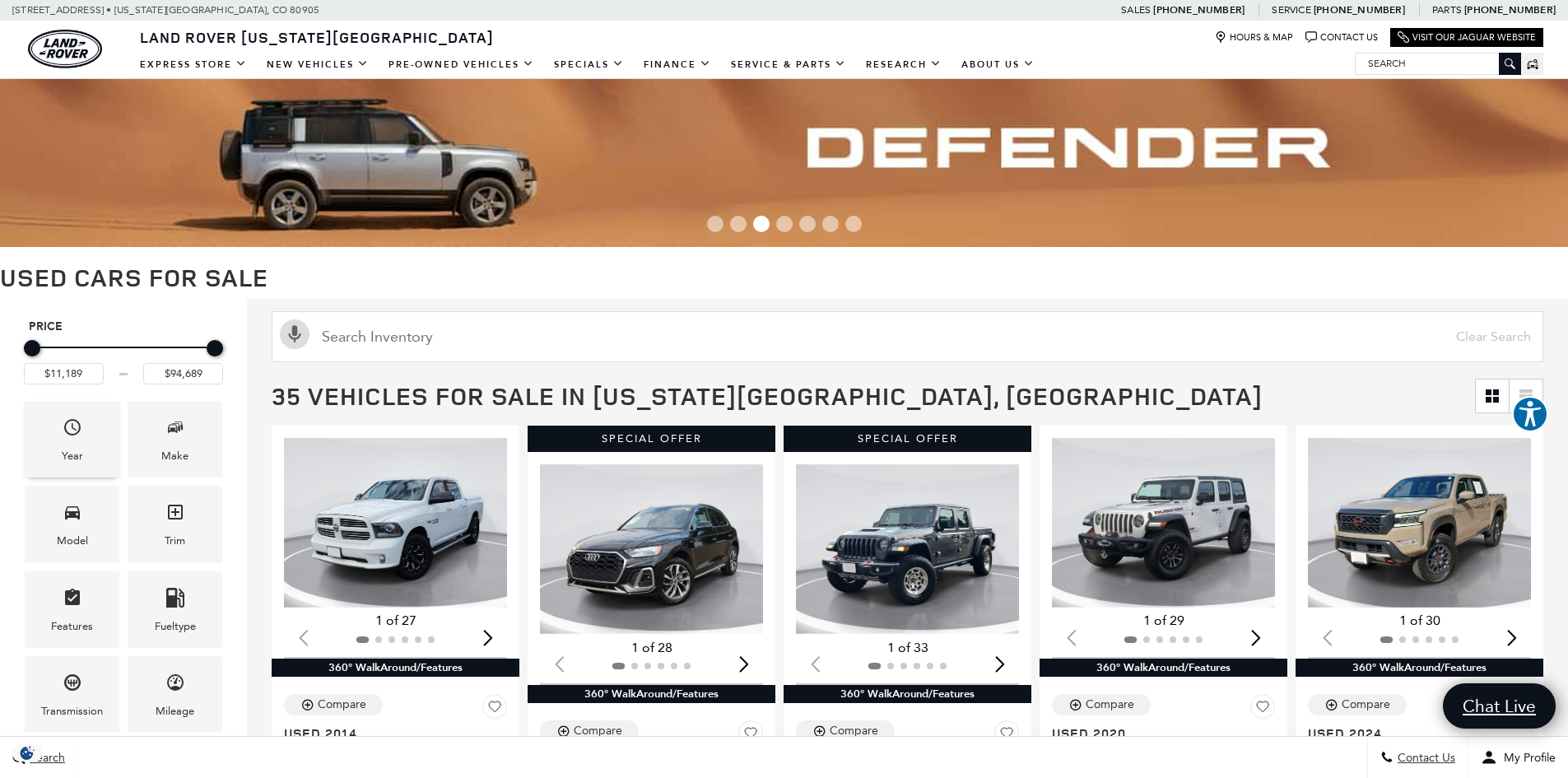
click at [87, 439] on div "Year" at bounding box center [71, 439] width 95 height 76
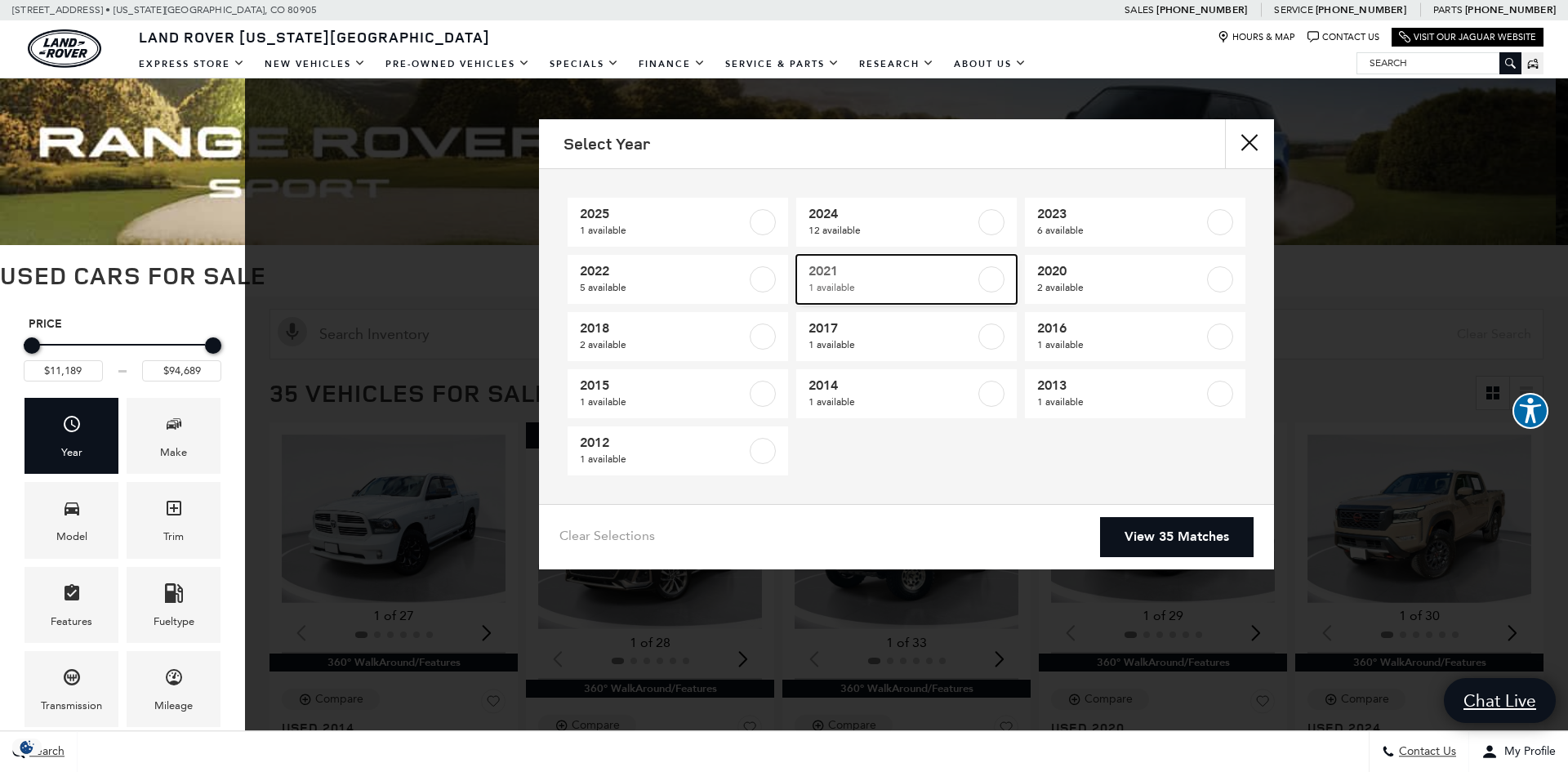
click at [996, 275] on label at bounding box center [991, 279] width 26 height 26
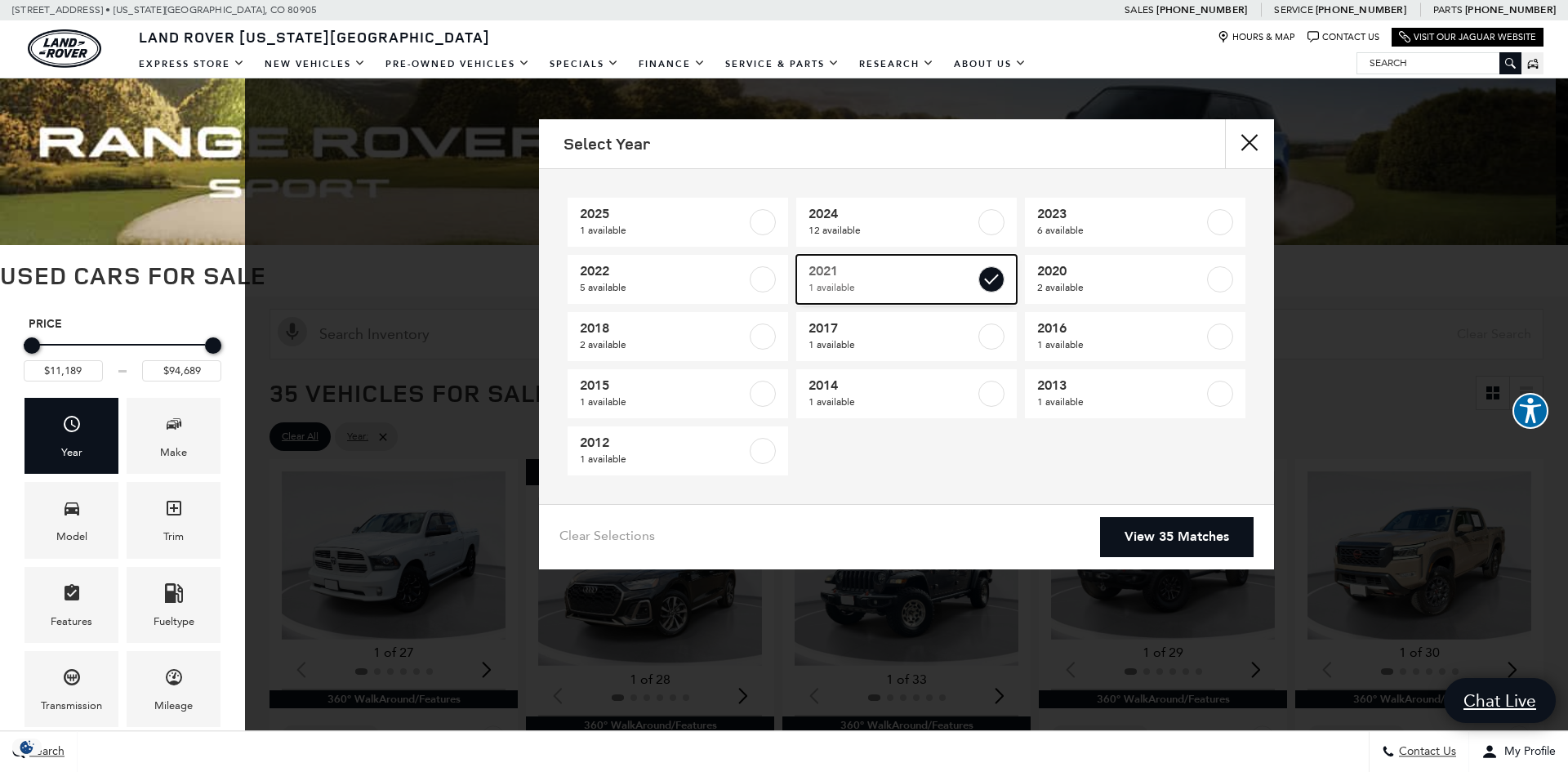
type input "$53,189"
checkbox input "true"
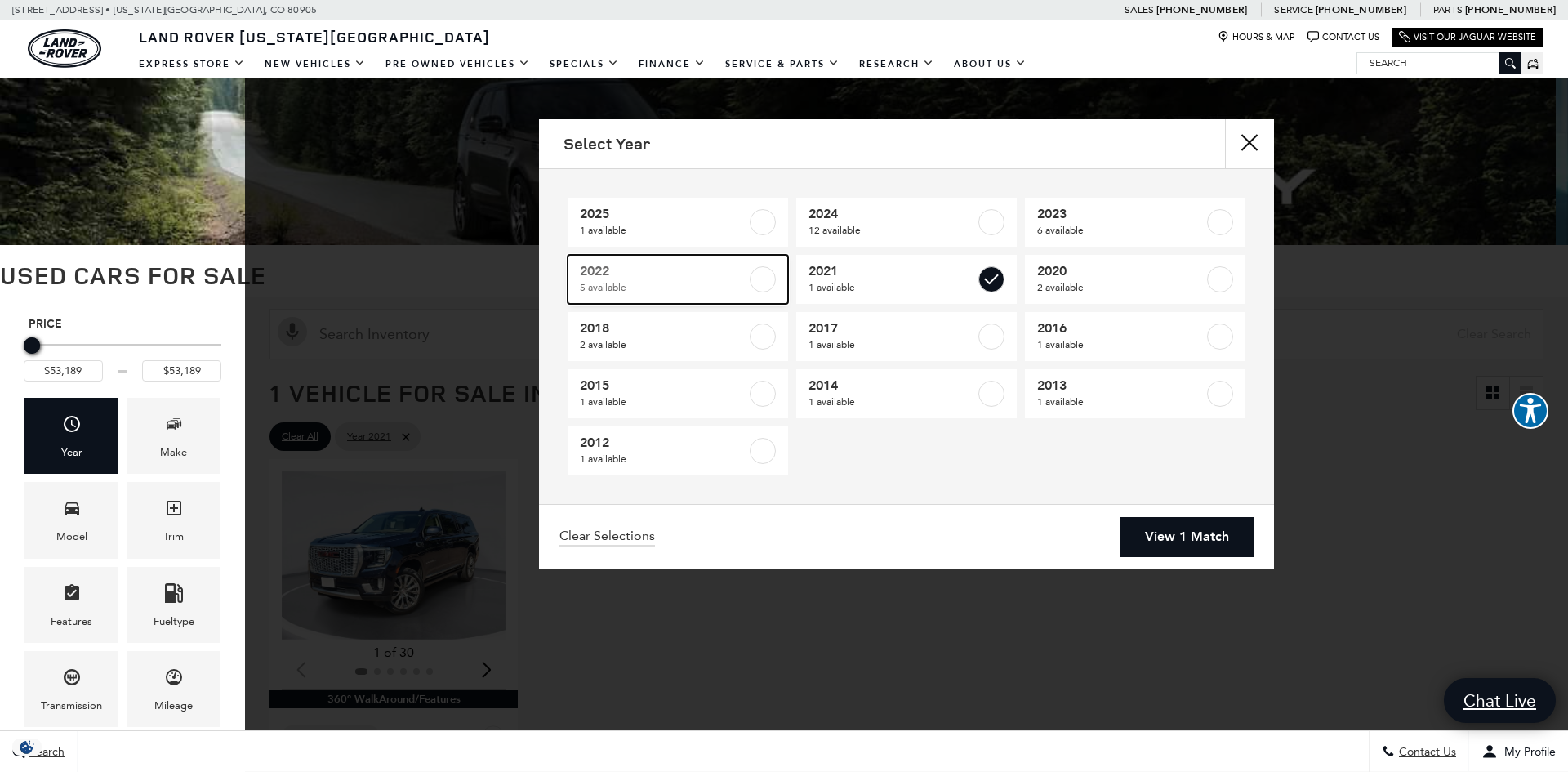
click at [765, 278] on label at bounding box center [762, 279] width 26 height 26
type input "$28,189"
type input "$56,689"
checkbox input "true"
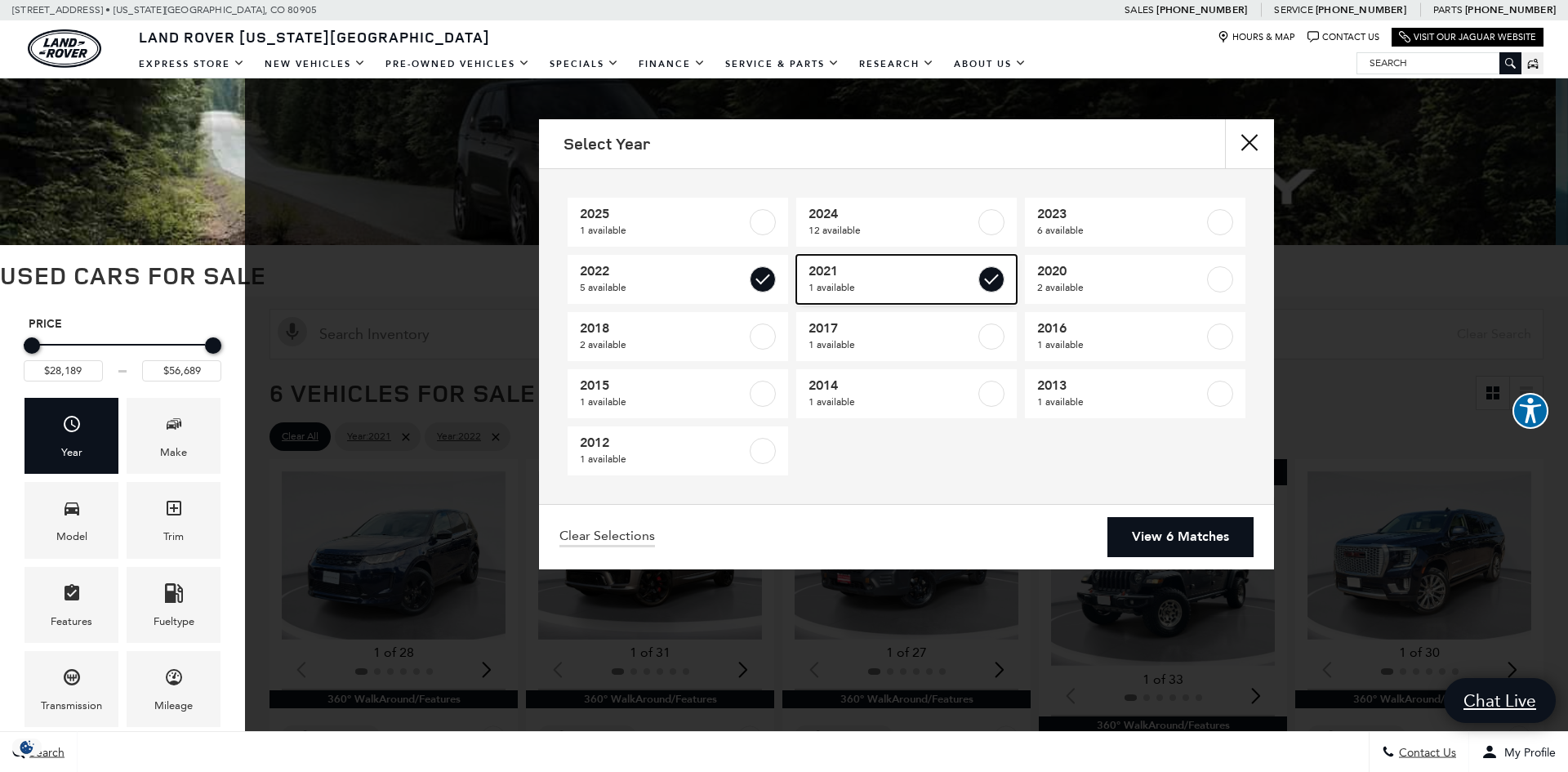
click at [984, 283] on label at bounding box center [991, 279] width 26 height 26
checkbox input "false"
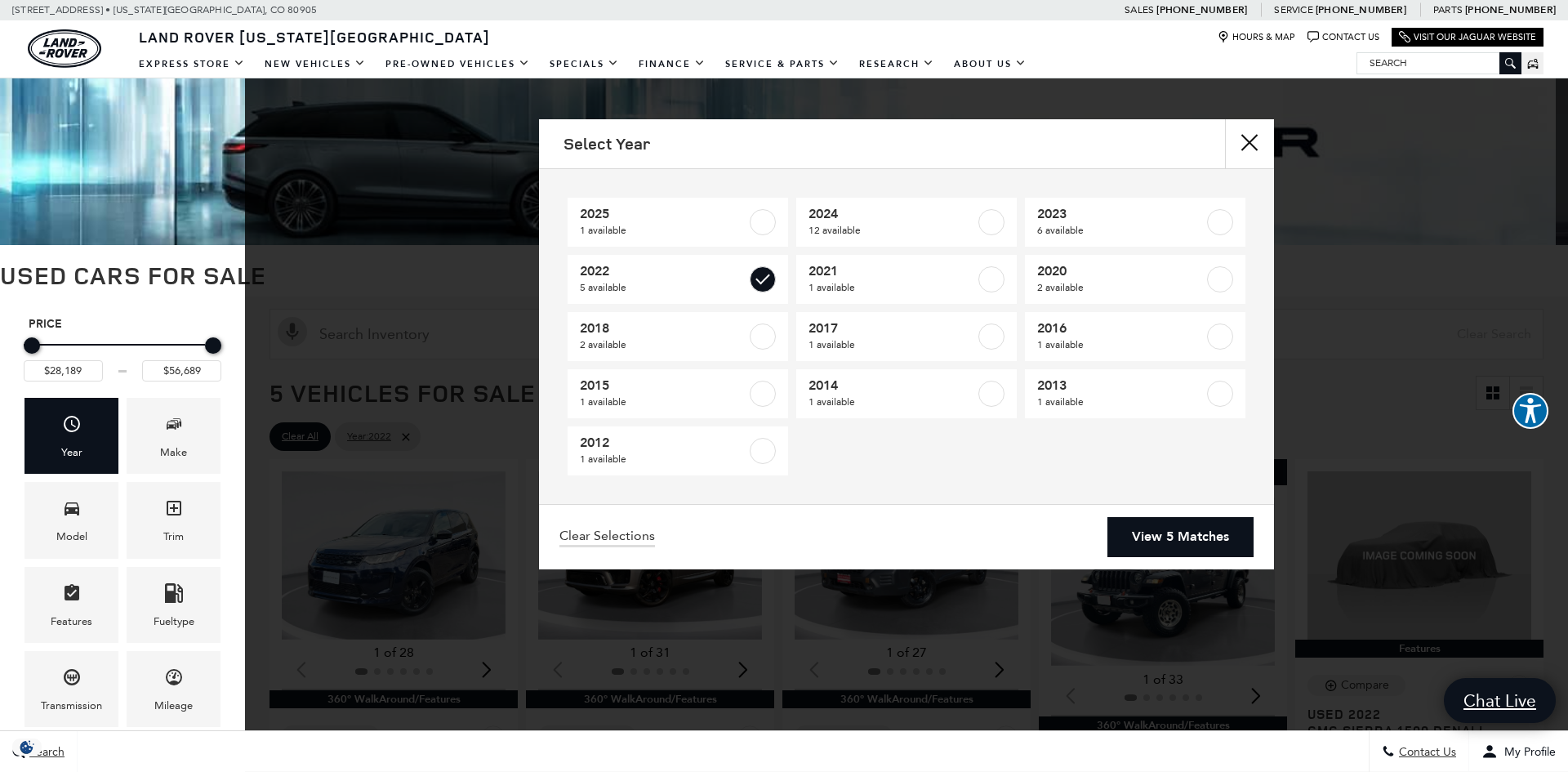
click at [1163, 507] on div "Select Year [DATE] 1 available 2024 12 available 2023 6 available 2022 5 availa…" at bounding box center [906, 344] width 735 height 450
click at [1170, 530] on link "View 5 Matches" at bounding box center [1180, 537] width 146 height 40
